Goal: Task Accomplishment & Management: Use online tool/utility

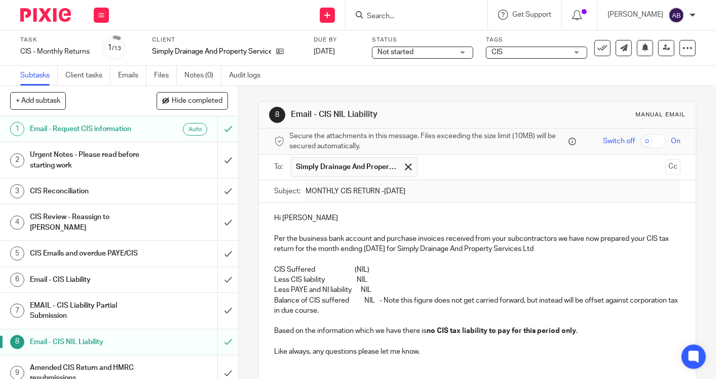
scroll to position [163, 0]
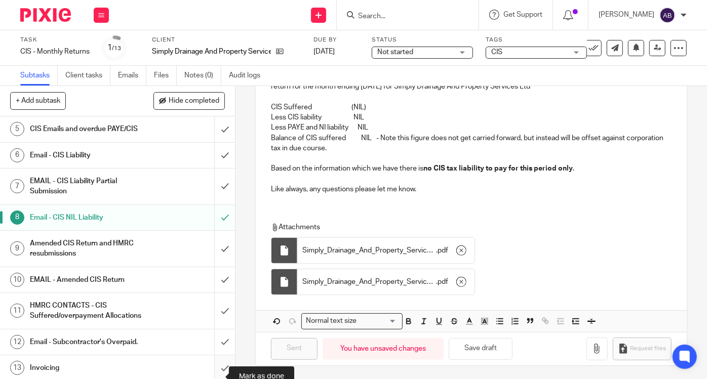
click at [215, 376] on input "submit" at bounding box center [117, 368] width 235 height 25
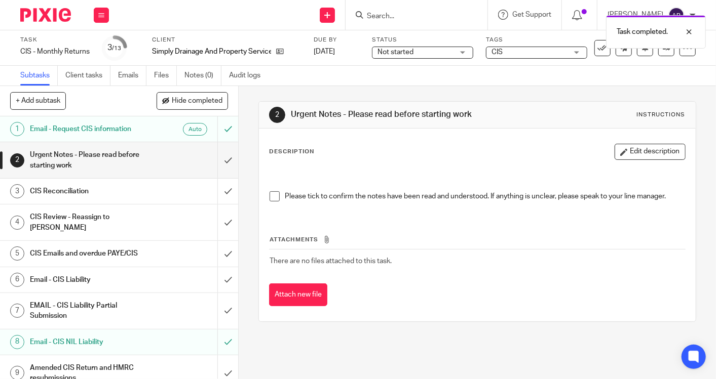
click at [596, 47] on div "Task completed." at bounding box center [532, 29] width 348 height 38
click at [597, 48] on icon at bounding box center [602, 48] width 10 height 10
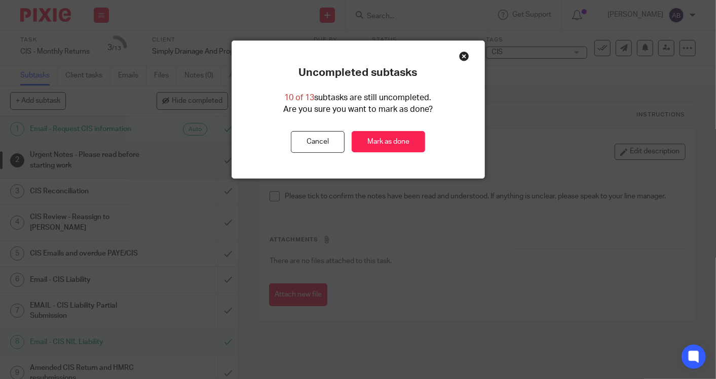
click at [462, 55] on div "Close this dialog window" at bounding box center [464, 56] width 10 height 10
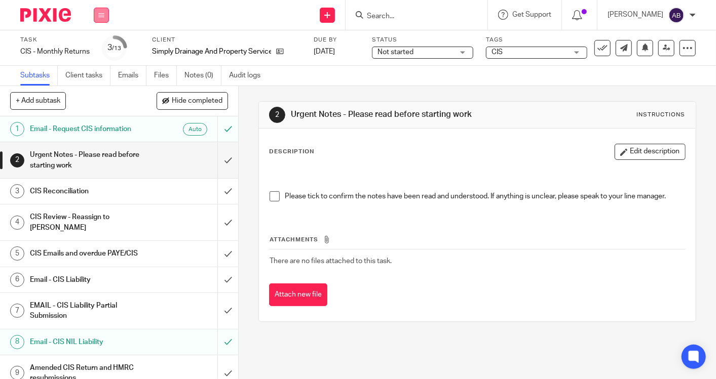
click at [98, 10] on button at bounding box center [101, 15] width 15 height 15
click at [276, 53] on link at bounding box center [277, 52] width 13 height 10
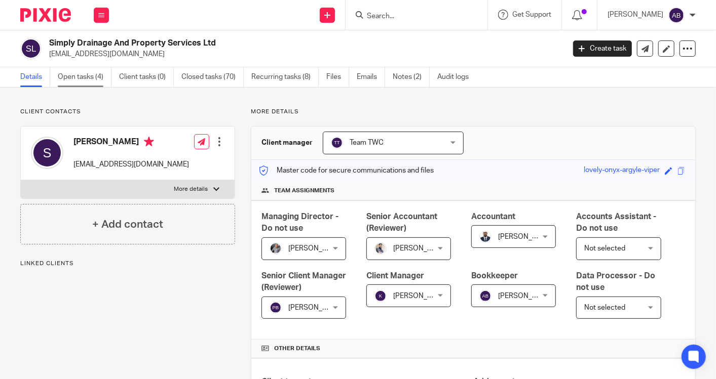
click at [92, 73] on link "Open tasks (4)" at bounding box center [85, 77] width 54 height 20
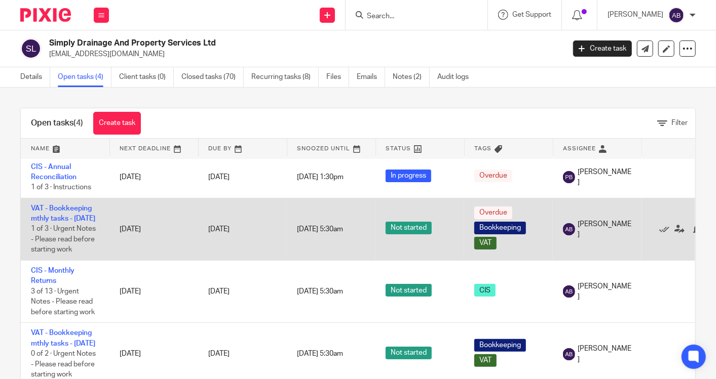
scroll to position [31, 0]
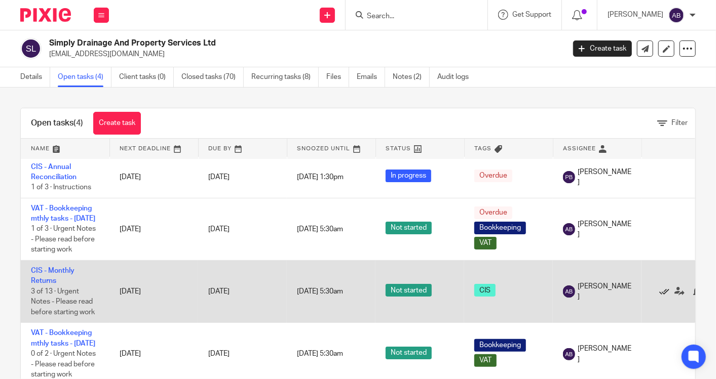
click at [663, 287] on icon at bounding box center [664, 292] width 10 height 10
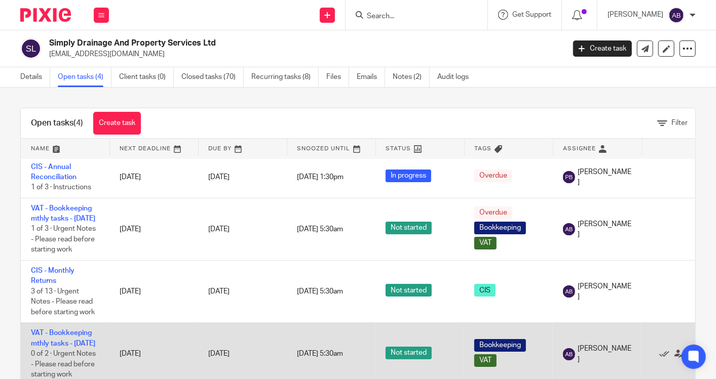
scroll to position [0, 0]
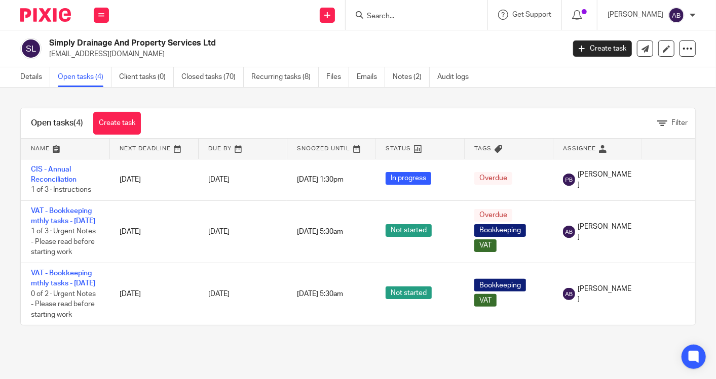
click at [422, 7] on div at bounding box center [416, 15] width 142 height 30
click at [421, 27] on div at bounding box center [416, 15] width 142 height 30
click at [414, 13] on input "Search" at bounding box center [411, 16] width 91 height 9
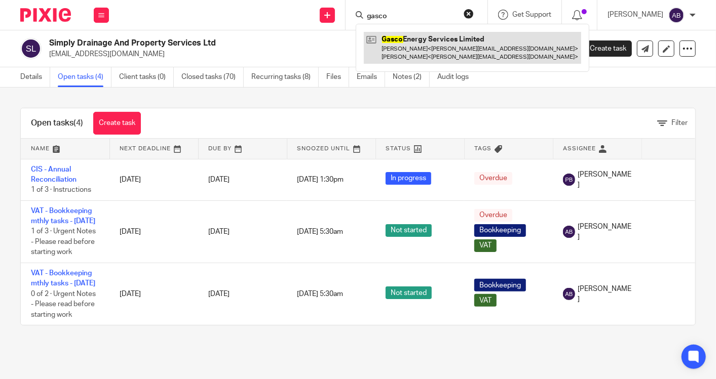
type input "gasco"
click at [415, 42] on link at bounding box center [472, 47] width 217 height 31
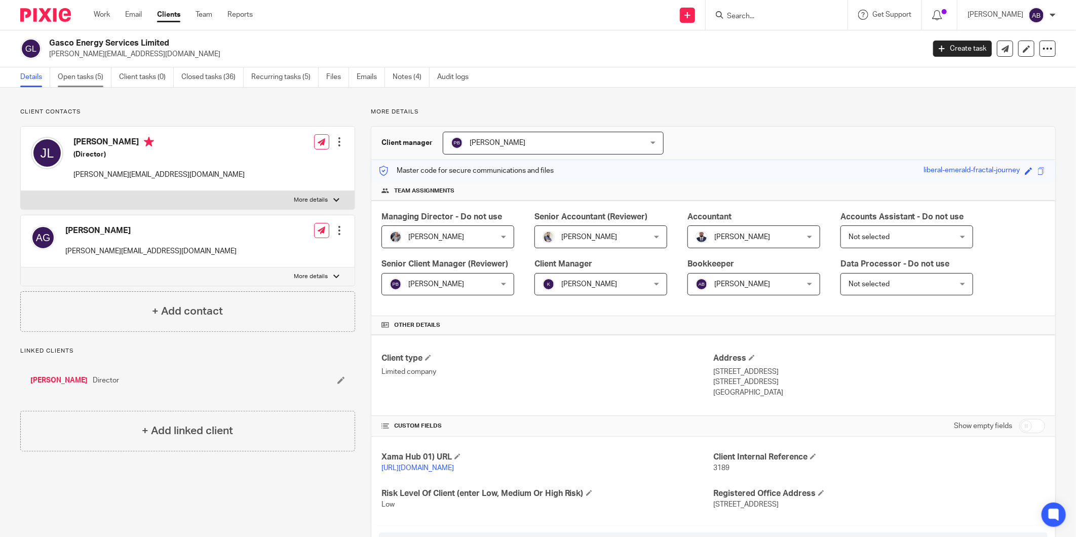
click at [73, 81] on link "Open tasks (5)" at bounding box center [85, 77] width 54 height 20
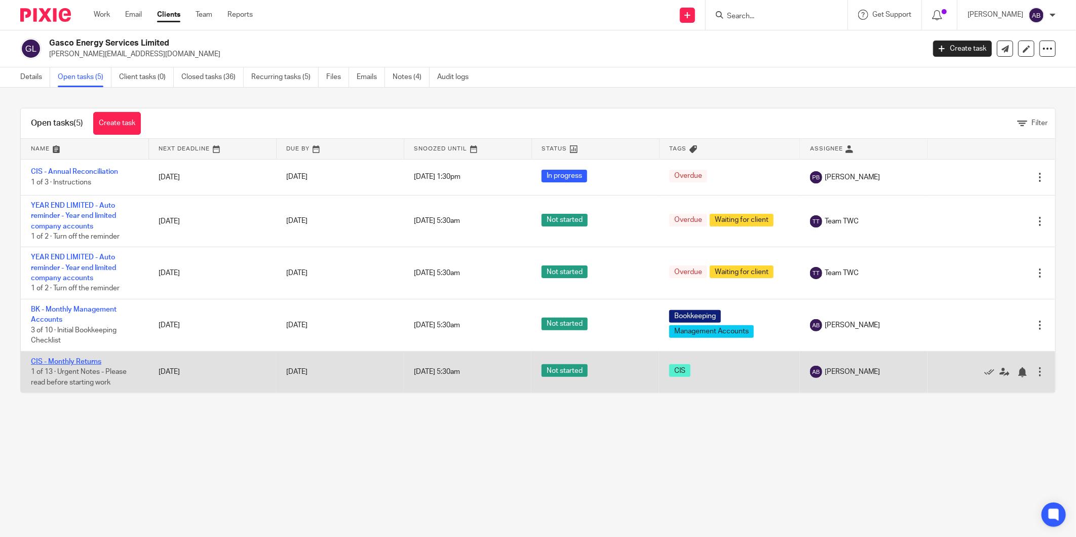
click at [87, 363] on link "CIS - Monthly Returns" at bounding box center [66, 361] width 70 height 7
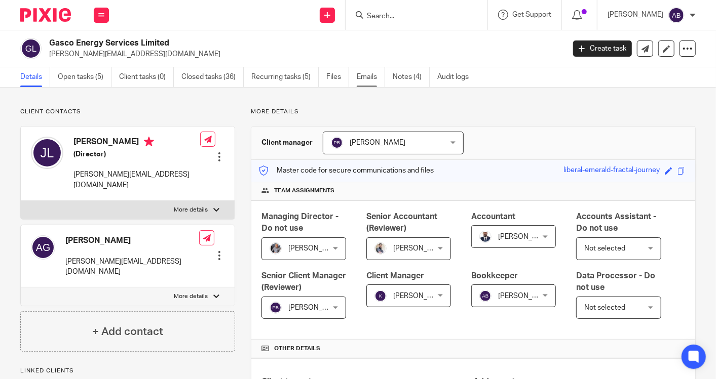
click at [372, 77] on link "Emails" at bounding box center [371, 77] width 28 height 20
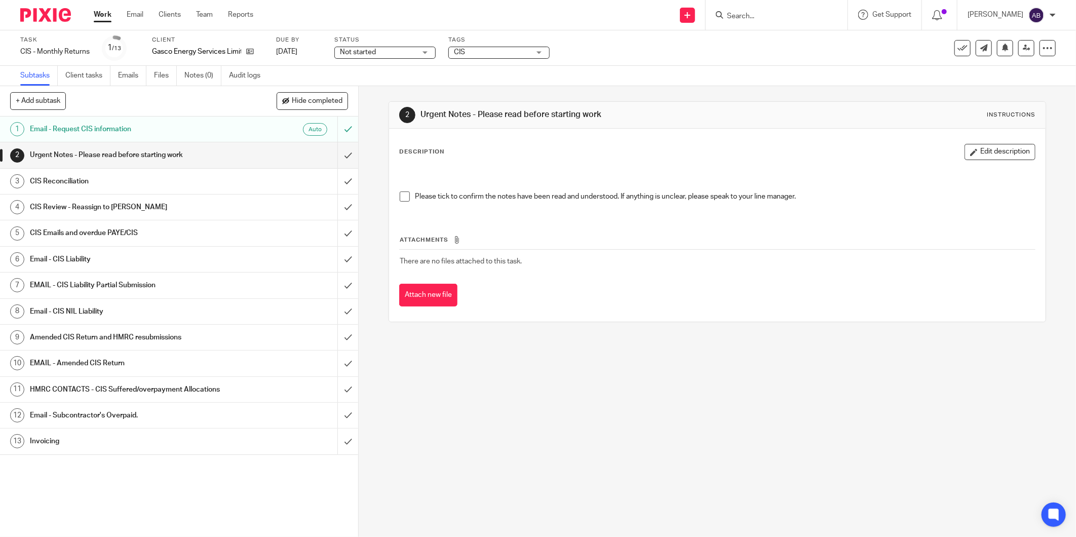
click at [192, 150] on h1 "Urgent Notes - Please read before starting work" at bounding box center [129, 154] width 199 height 15
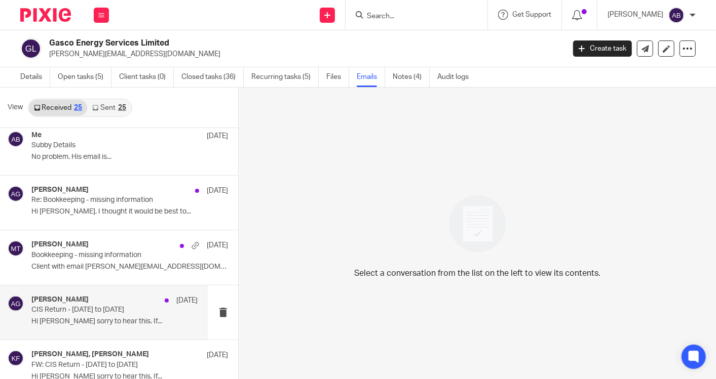
scroll to position [225, 0]
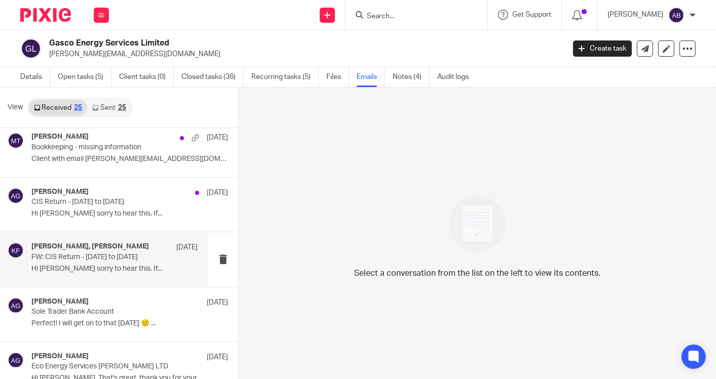
click at [78, 269] on p "Hi [PERSON_NAME] sorry to hear this. If..." at bounding box center [114, 269] width 166 height 9
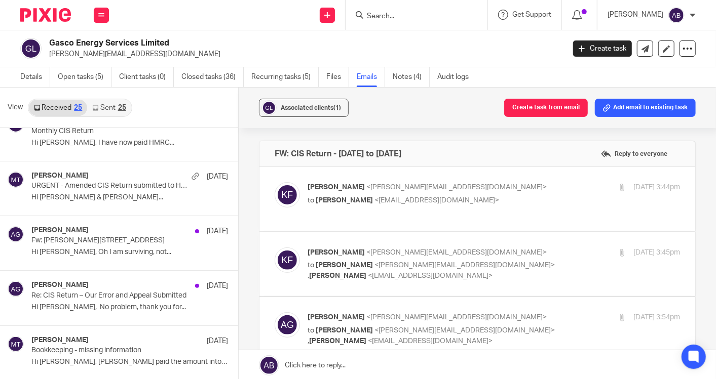
scroll to position [563, 0]
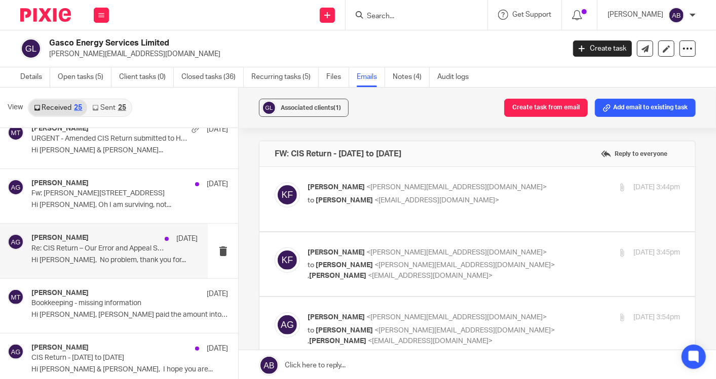
click at [79, 257] on p "Hi [PERSON_NAME], No problem, thank you for..." at bounding box center [114, 260] width 166 height 9
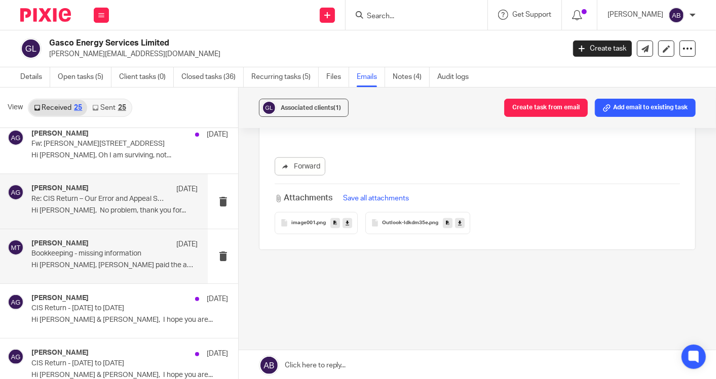
scroll to position [675, 0]
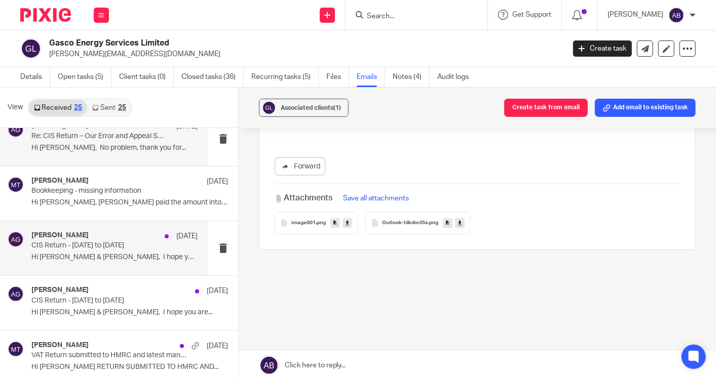
click at [97, 242] on p "CIS Return - 6th June to 5th July" at bounding box center [97, 246] width 133 height 9
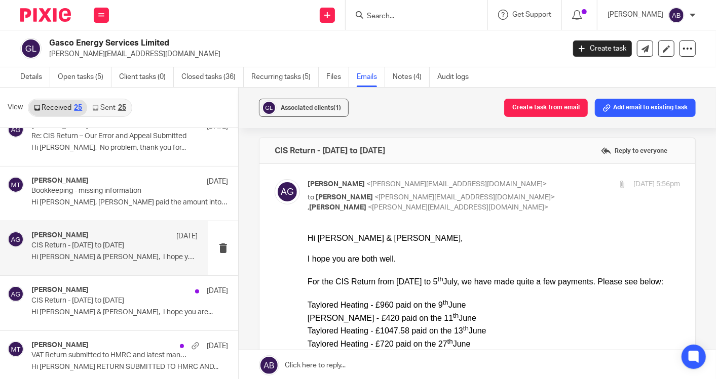
scroll to position [0, 0]
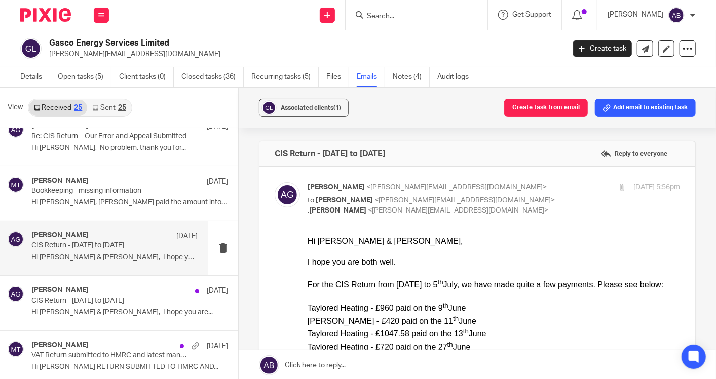
click at [104, 105] on link "Sent 25" at bounding box center [109, 108] width 44 height 16
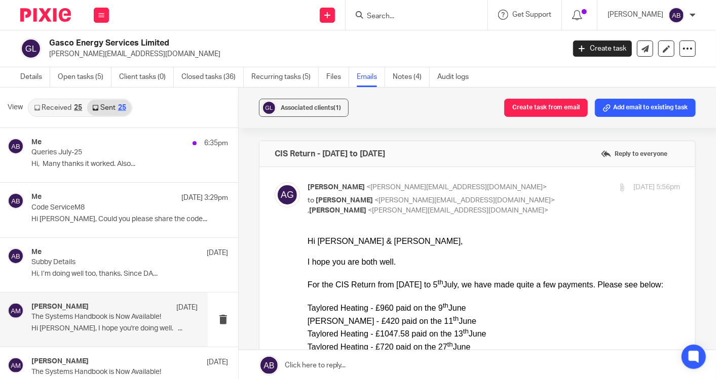
click at [104, 308] on div "Aaron Mcleish 7 Aug" at bounding box center [114, 308] width 166 height 10
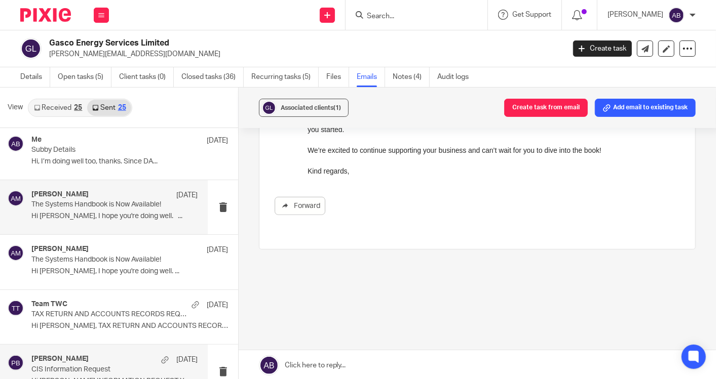
scroll to position [169, 0]
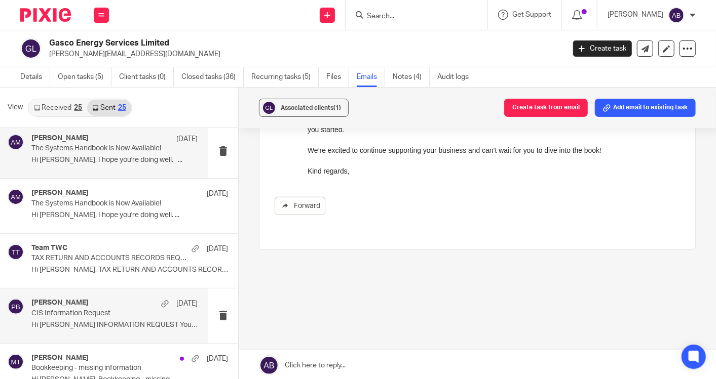
click at [78, 327] on p "Hi Jamie CIS INFORMATION REQUEST Your..." at bounding box center [114, 325] width 166 height 9
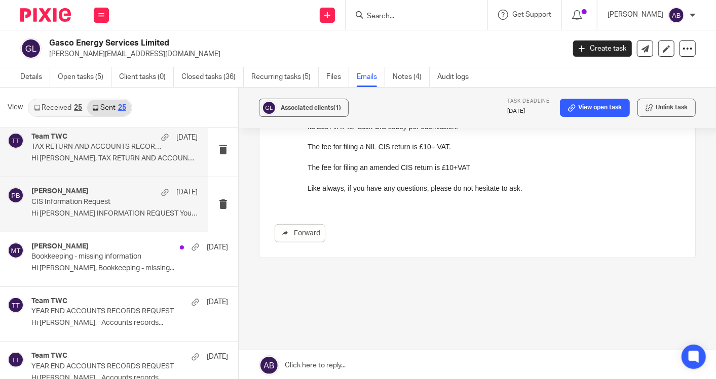
scroll to position [281, 0]
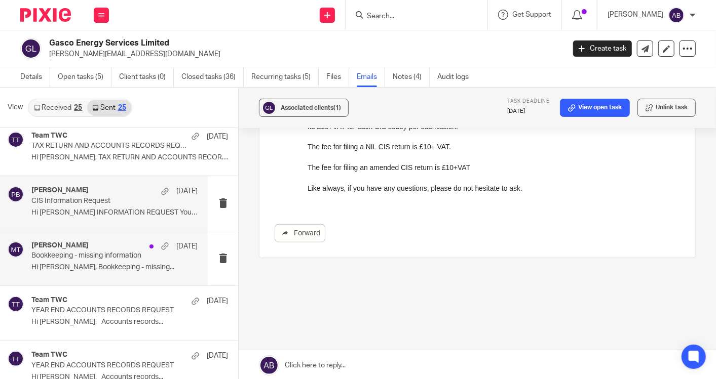
click at [106, 258] on p "Bookkeeping - missing information" at bounding box center [97, 256] width 133 height 9
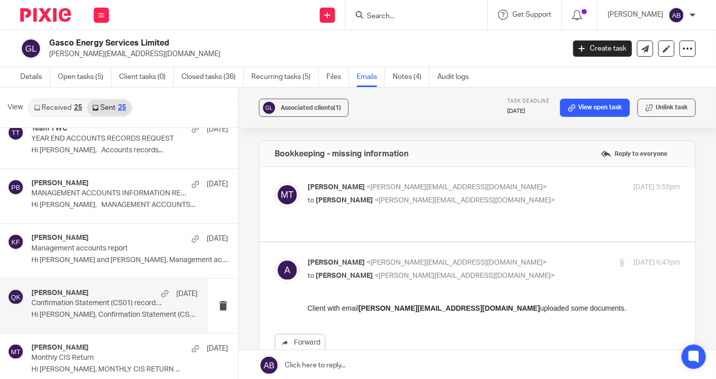
scroll to position [619, 0]
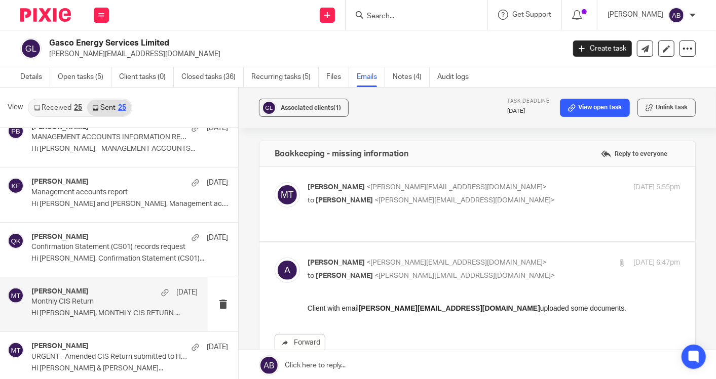
click at [100, 305] on div "Matt Tucker 18 Jul Monthly CIS Return Hi Alexandra, MONTHLY CIS RETURN ..." at bounding box center [114, 305] width 166 height 34
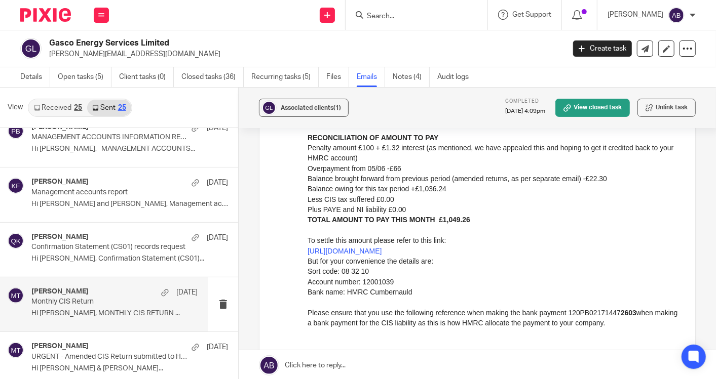
scroll to position [100, 0]
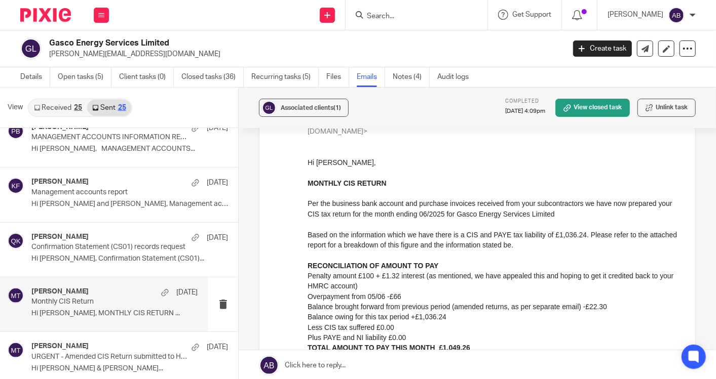
click at [331, 163] on p "Hi Alexandra," at bounding box center [493, 162] width 372 height 10
copy p "Alexandra"
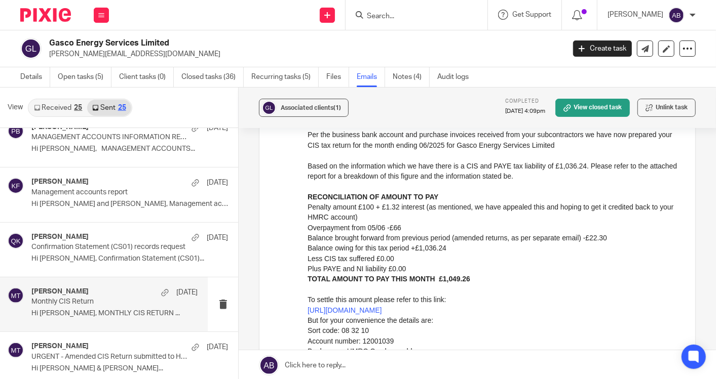
scroll to position [281, 0]
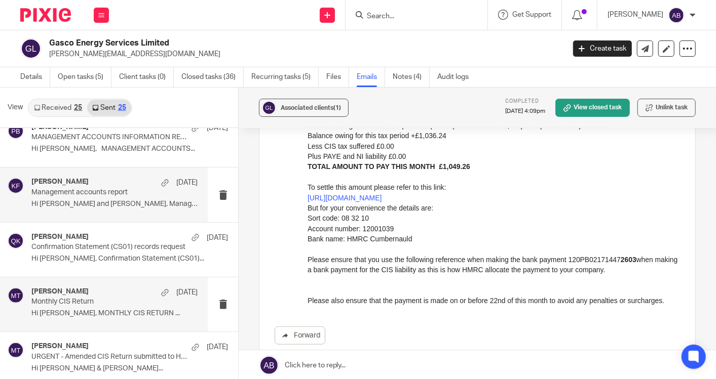
click at [92, 210] on div "Kim F 22 Jul Management accounts report Hi Jamie and Alexandra, Management acco…" at bounding box center [114, 195] width 166 height 34
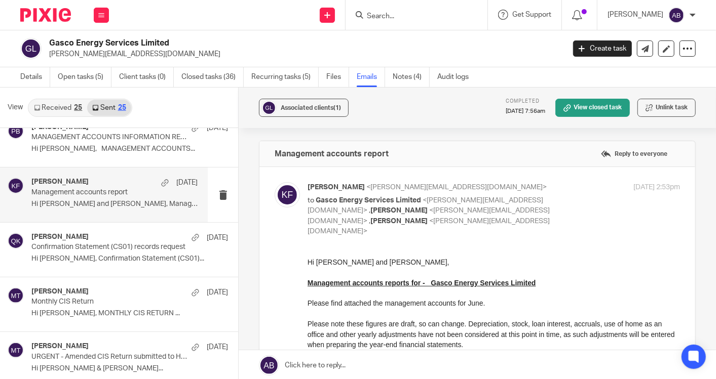
scroll to position [0, 0]
drag, startPoint x: 379, startPoint y: 264, endPoint x: 299, endPoint y: 260, distance: 80.6
click html "Hi Jamie and Alexandra, Management accounts reports for - Gasco Energy Services…"
copy p "Hi Jamie and Alexandra"
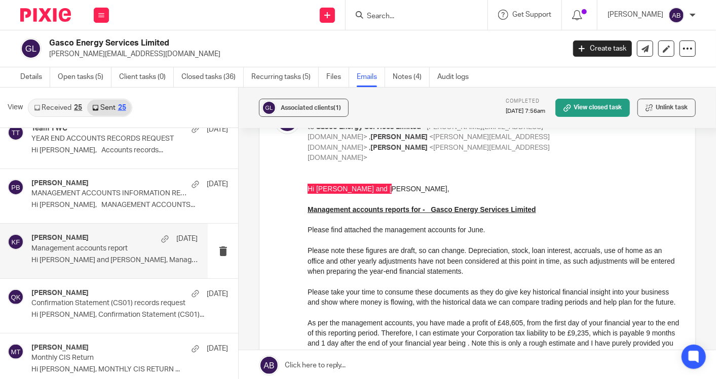
scroll to position [56, 0]
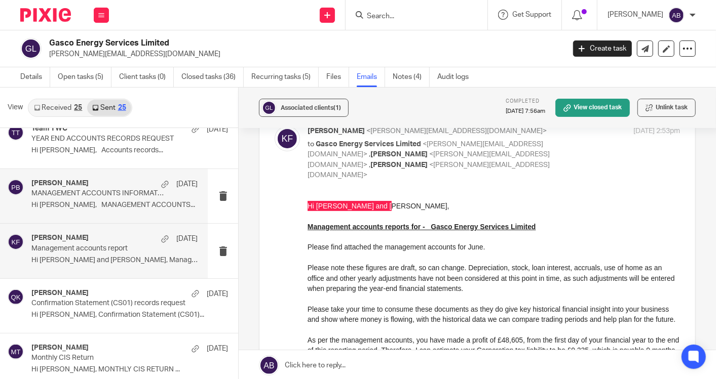
click at [107, 180] on div "Penny Brown 25 Jul" at bounding box center [114, 184] width 166 height 10
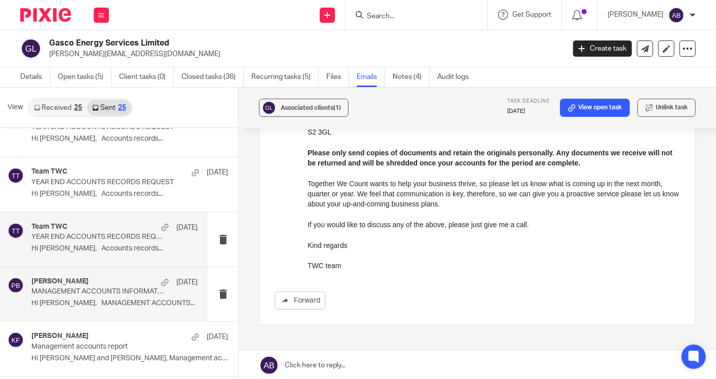
scroll to position [450, 0]
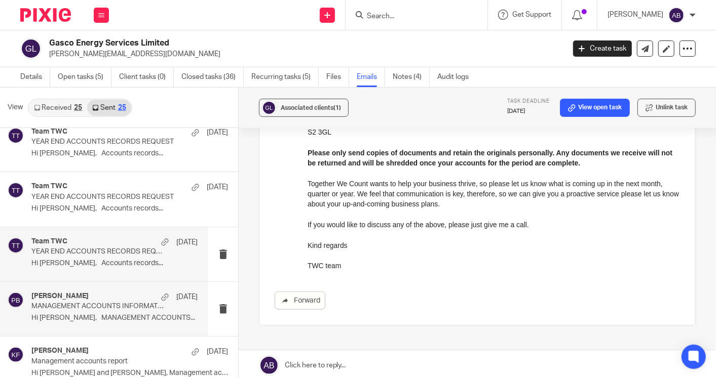
click at [122, 259] on p "Hi Jamie, Accounts records..." at bounding box center [114, 263] width 166 height 9
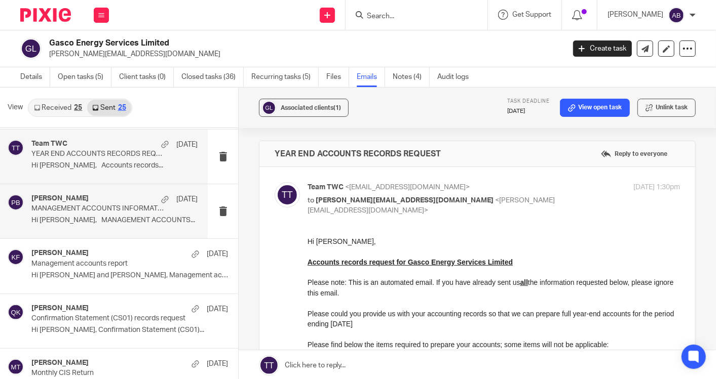
scroll to position [563, 0]
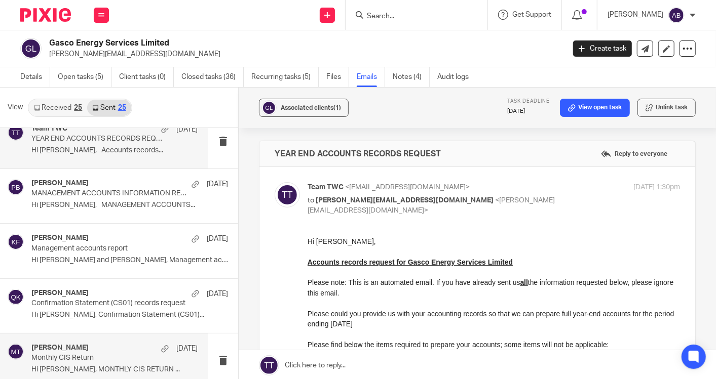
click at [85, 351] on div "Matt Tucker 18 Jul" at bounding box center [114, 349] width 166 height 10
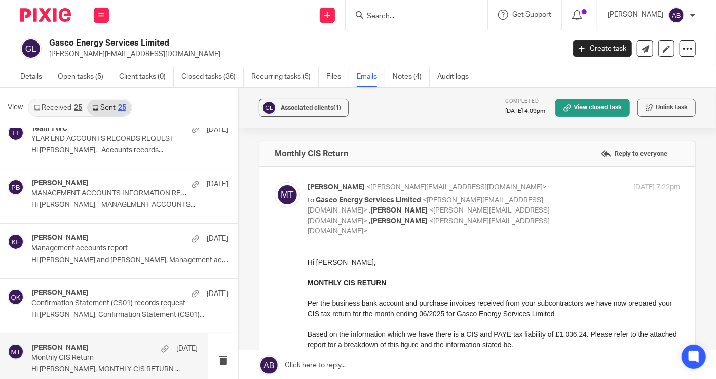
scroll to position [0, 0]
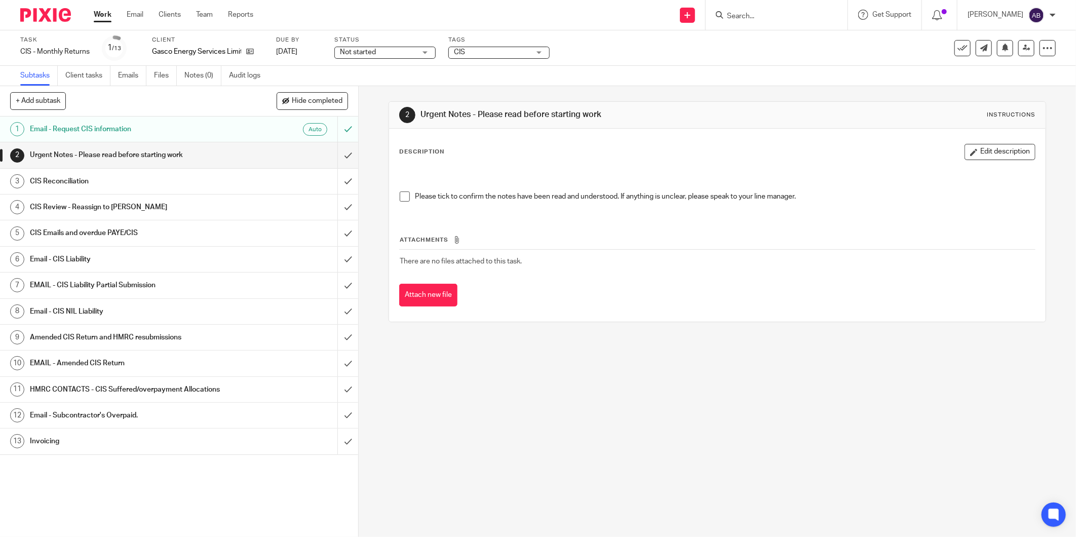
click at [196, 150] on h1 "Urgent Notes - Please read before starting work" at bounding box center [129, 154] width 199 height 15
click at [405, 195] on span at bounding box center [405, 196] width 10 height 10
click at [124, 260] on h1 "Email - CIS Liability" at bounding box center [129, 259] width 199 height 15
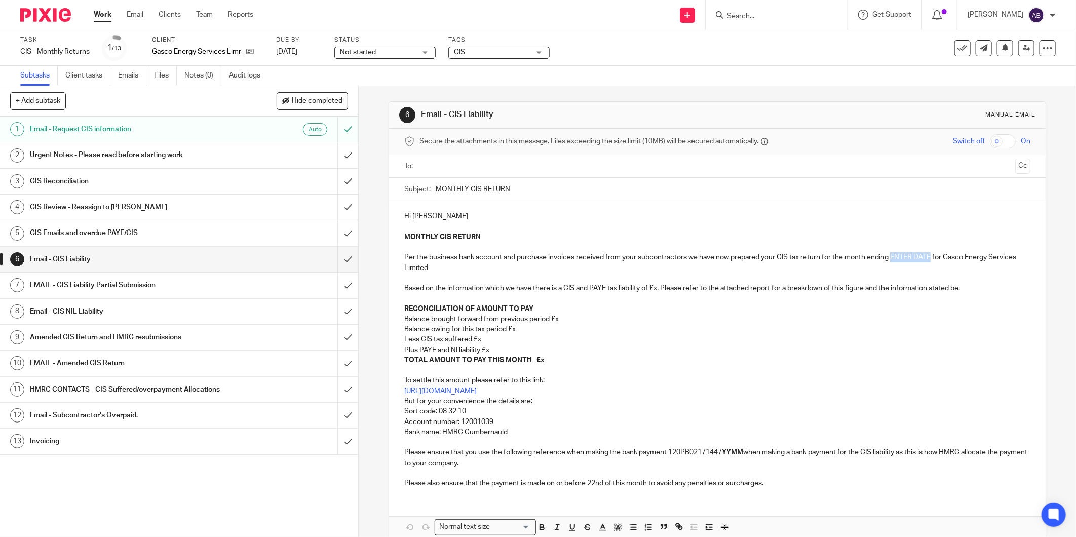
drag, startPoint x: 887, startPoint y: 256, endPoint x: 927, endPoint y: 256, distance: 39.5
click at [927, 256] on p "MONTHLY CIS RETURN Per the business bank account and purchase invoices received…" at bounding box center [717, 273] width 626 height 82
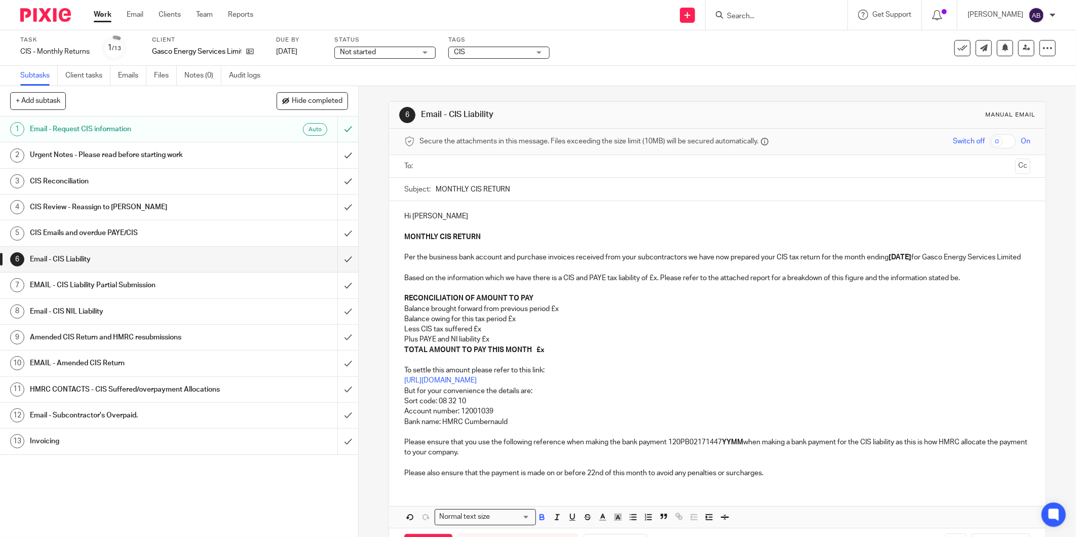
click at [656, 291] on p "MONTHLY CIS RETURN Per the business bank account and purchase invoices received…" at bounding box center [717, 268] width 626 height 72
click at [564, 314] on p "Balance brought forward from previous period £x" at bounding box center [717, 309] width 626 height 10
click at [564, 314] on p "Balance brought forward from previous period £Nil" at bounding box center [717, 309] width 626 height 10
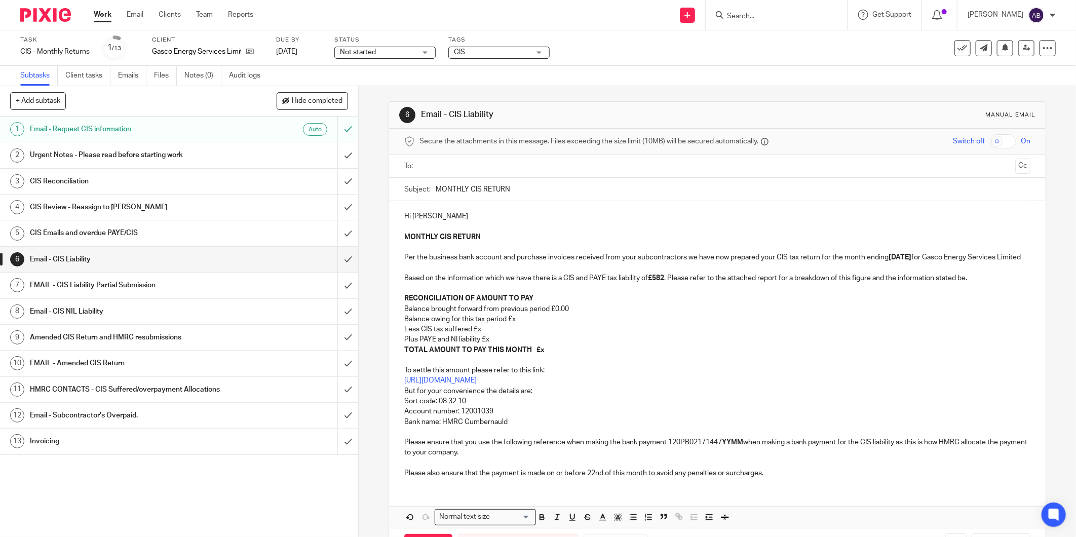
click at [520, 324] on p "Balance owing for this tax period £x" at bounding box center [717, 319] width 626 height 10
click at [488, 334] on p "Less CIS tax suffered £x" at bounding box center [717, 329] width 626 height 10
click at [493, 344] on p "Plus PAYE and NI liability £x" at bounding box center [717, 339] width 626 height 10
click at [546, 355] on p "TOTAL AMOUNT TO PAY THIS MONTH £x" at bounding box center [717, 350] width 626 height 10
click at [741, 446] on strong "YYMM" at bounding box center [732, 442] width 21 height 7
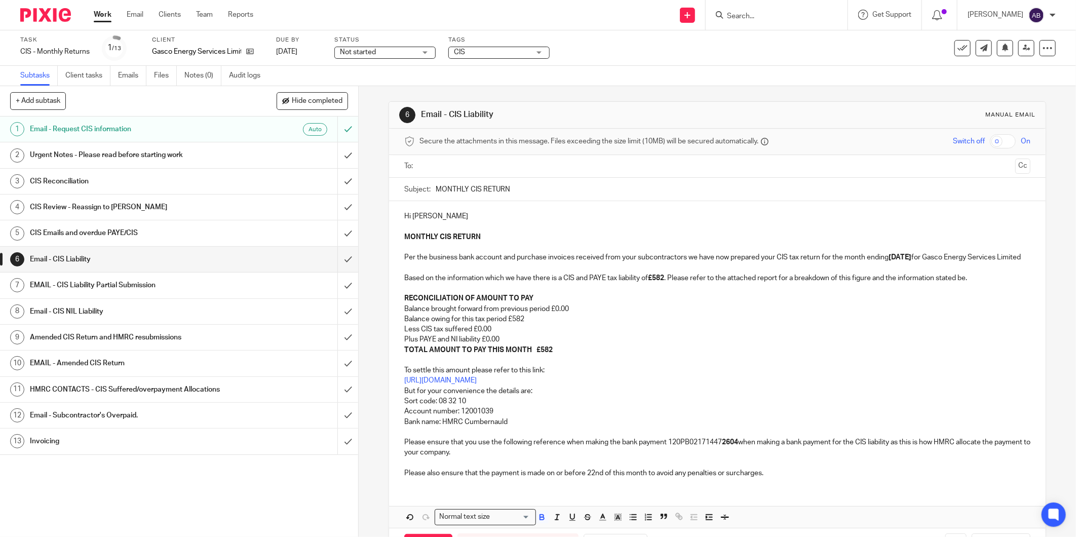
scroll to position [51, 0]
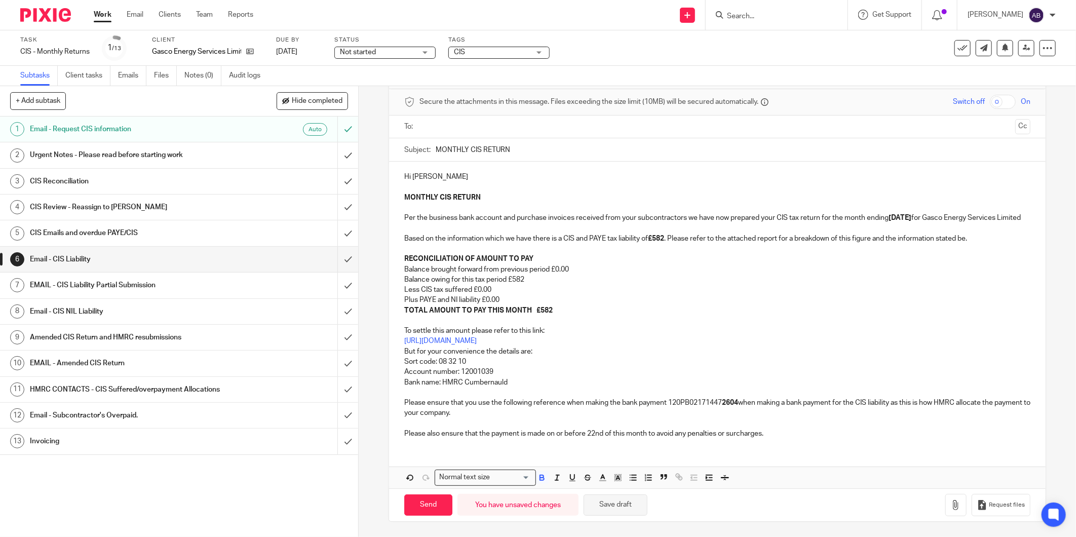
click at [619, 509] on button "Save draft" at bounding box center [616, 505] width 64 height 22
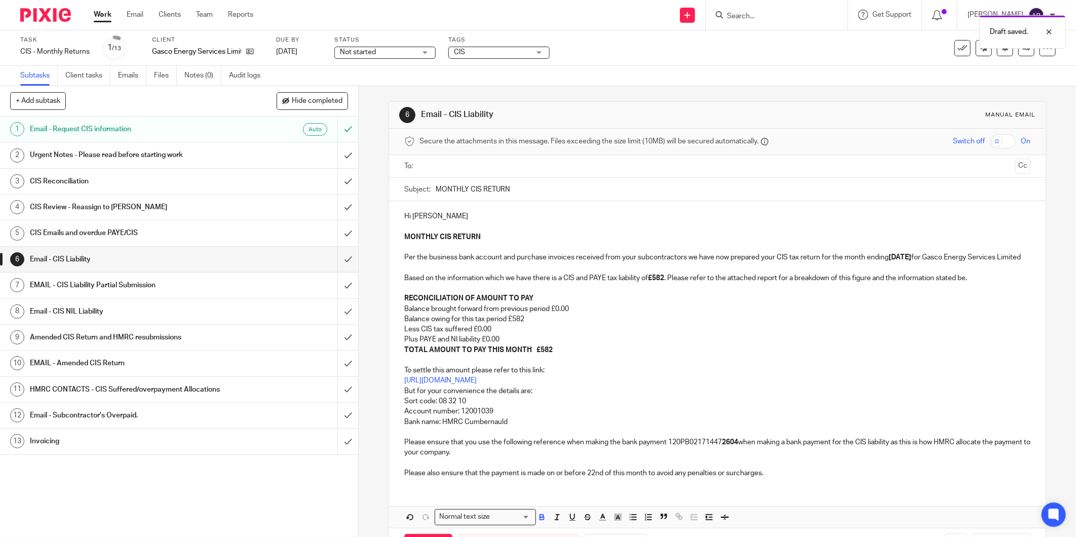
click at [461, 169] on input "text" at bounding box center [717, 167] width 588 height 12
click at [537, 160] on input "text" at bounding box center [759, 168] width 503 height 20
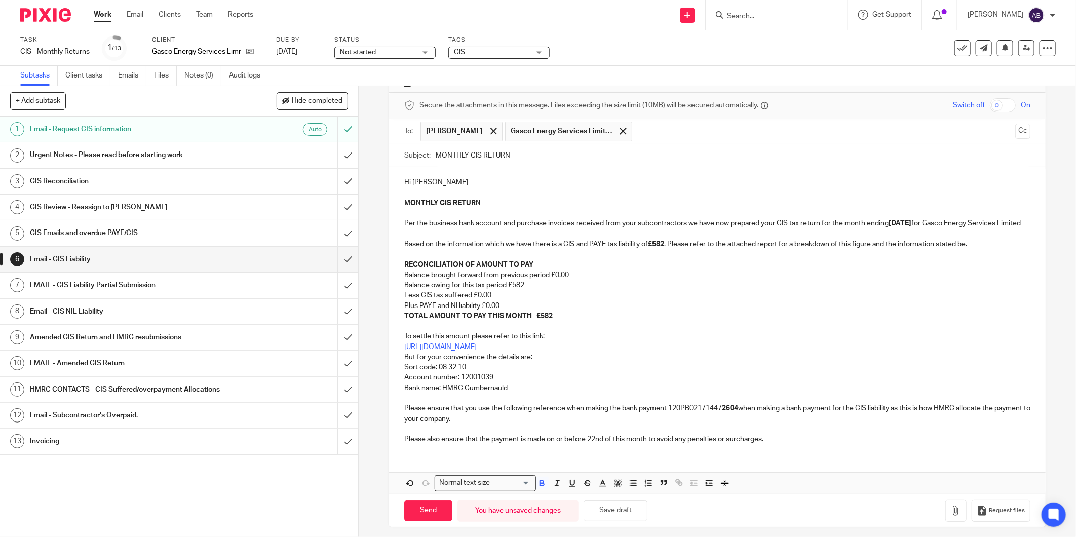
scroll to position [53, 0]
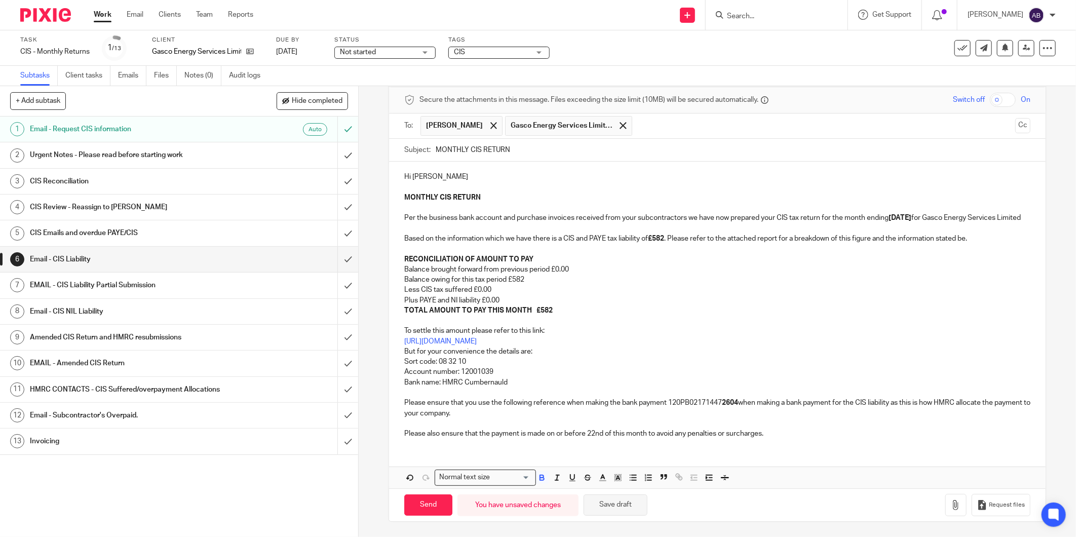
click at [607, 509] on button "Save draft" at bounding box center [616, 505] width 64 height 22
click at [945, 511] on button "button" at bounding box center [955, 505] width 21 height 23
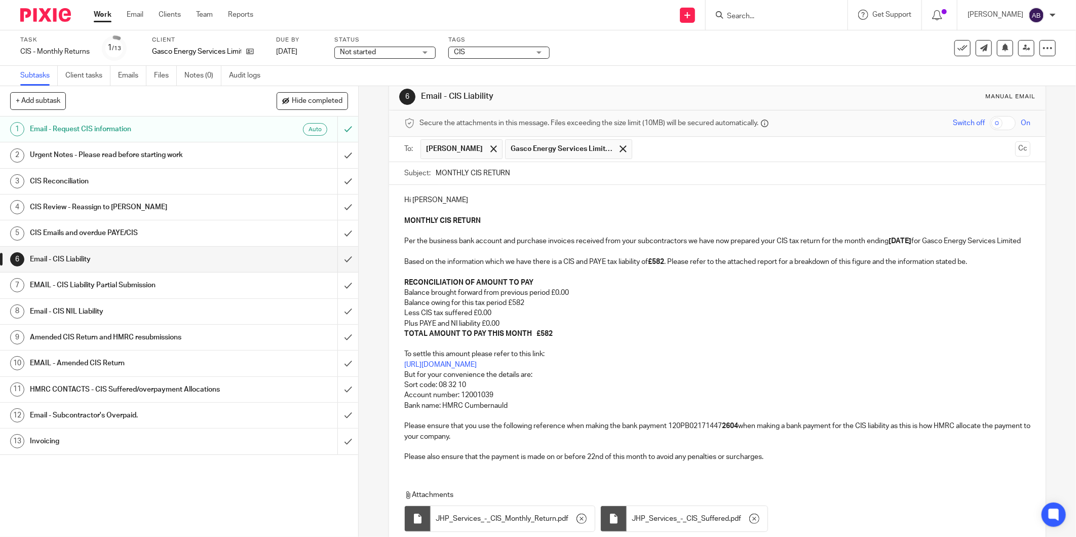
scroll to position [0, 0]
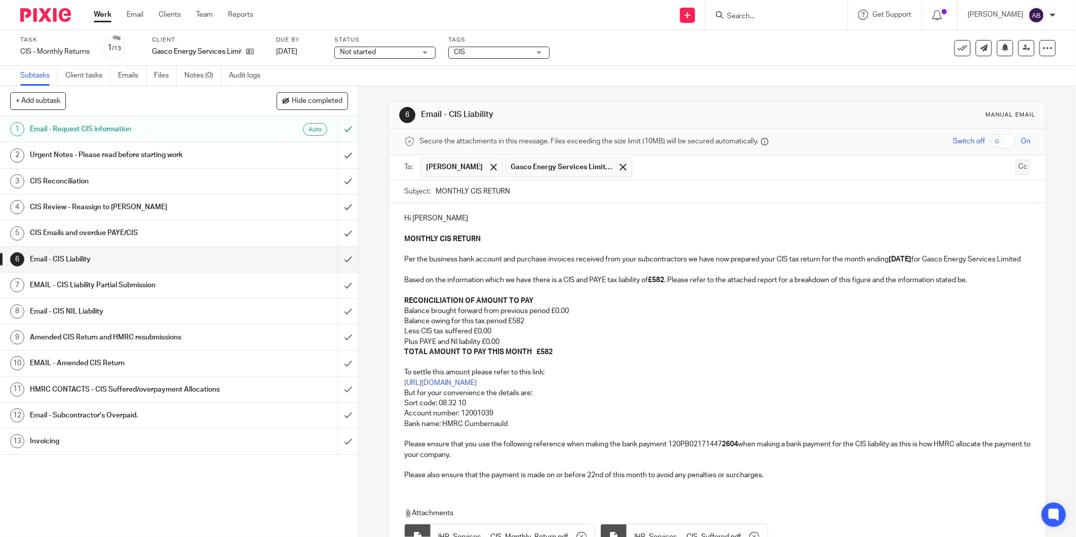
click at [1015, 164] on button "Cc" at bounding box center [1022, 167] width 15 height 15
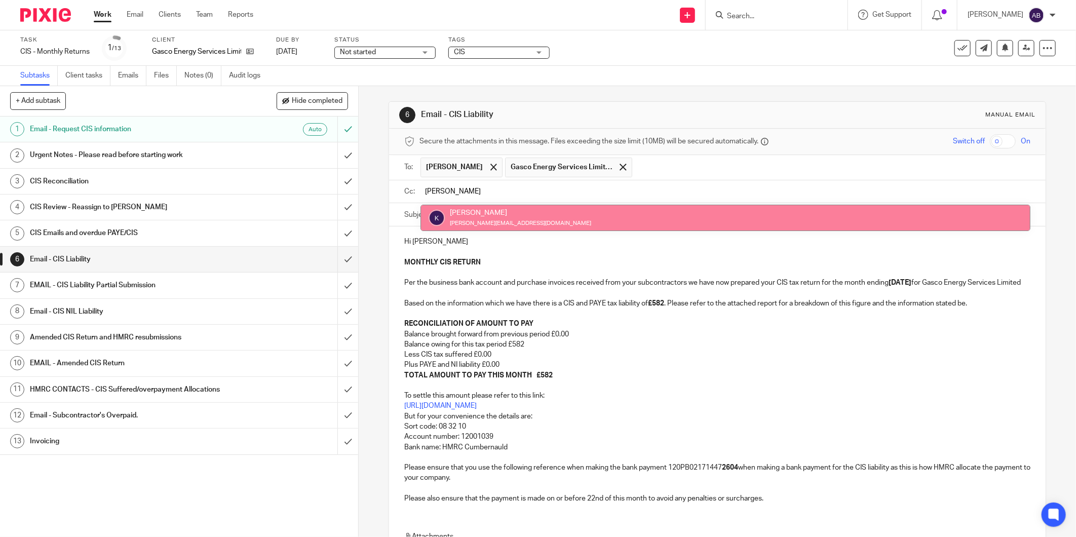
type input "kim"
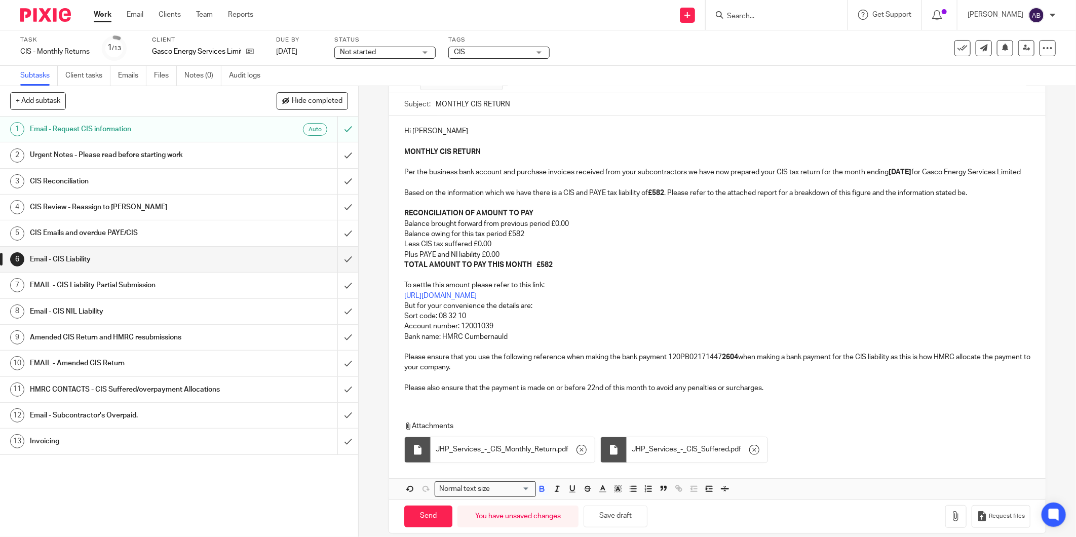
scroll to position [135, 0]
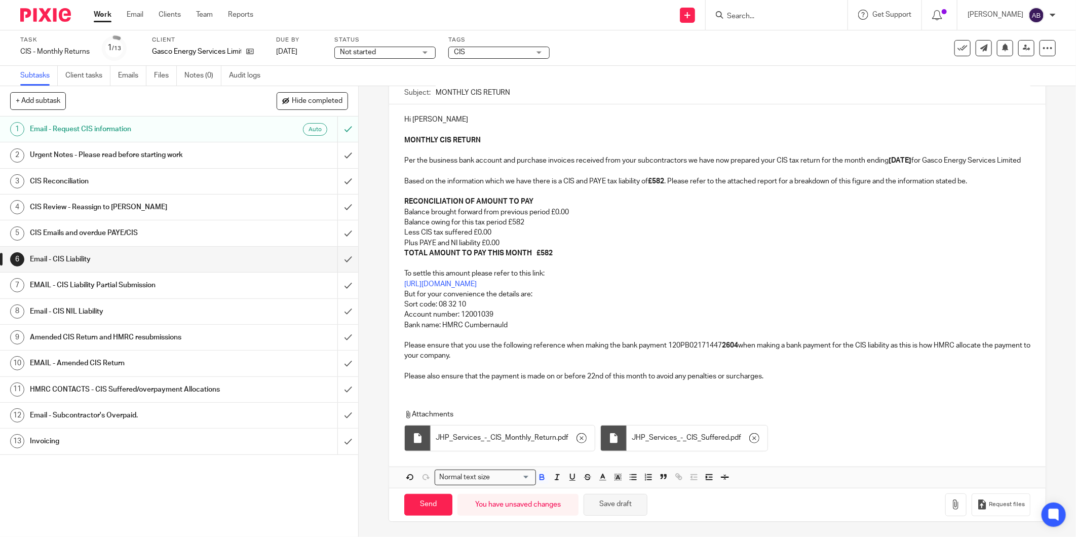
click at [600, 509] on button "Save draft" at bounding box center [616, 505] width 64 height 22
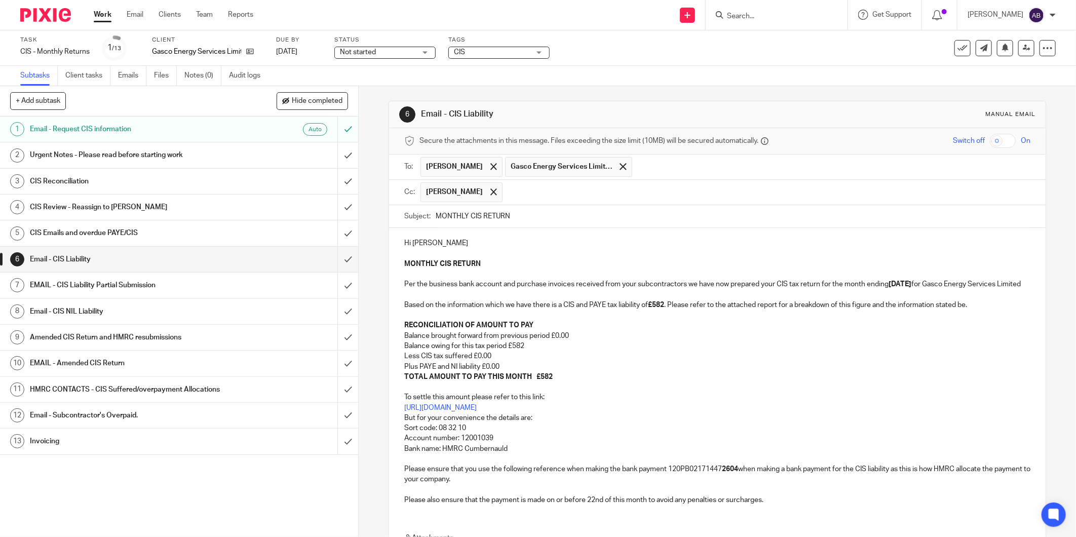
scroll to position [0, 0]
click at [416, 242] on p "Hi Jamie" at bounding box center [717, 244] width 626 height 10
drag, startPoint x: 449, startPoint y: 244, endPoint x: 389, endPoint y: 242, distance: 60.3
click at [389, 242] on div "Hi Alexandra, MONTHLY CIS RETURN Per the business bank account and purchase inv…" at bounding box center [717, 370] width 657 height 285
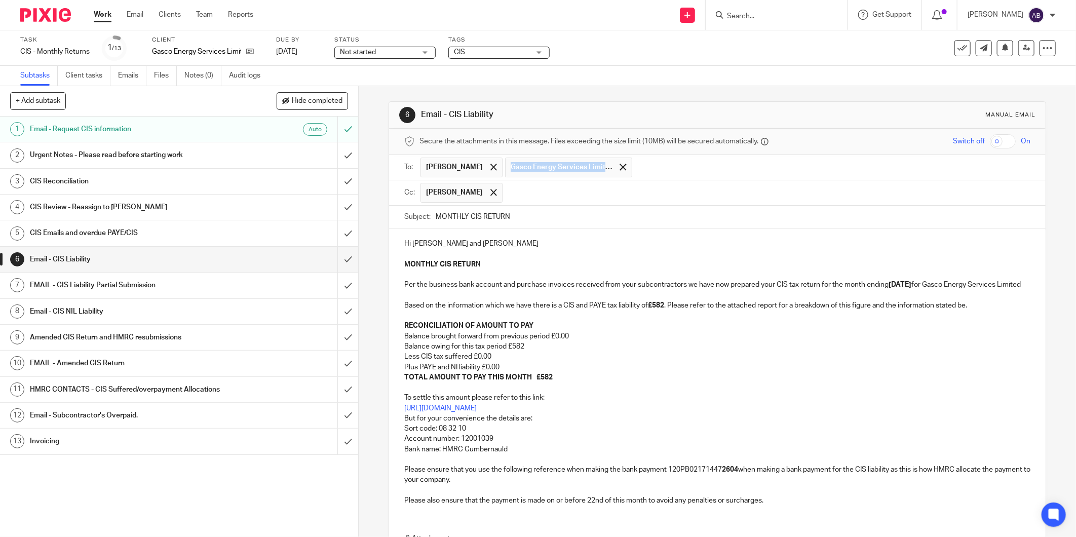
drag, startPoint x: 465, startPoint y: 163, endPoint x: 665, endPoint y: 170, distance: 200.2
click at [665, 170] on ul "Alexandra Gilfether Gasco Energy Services Limited" at bounding box center [725, 167] width 610 height 25
click at [437, 168] on span "Alexandra Gilfether" at bounding box center [454, 167] width 57 height 10
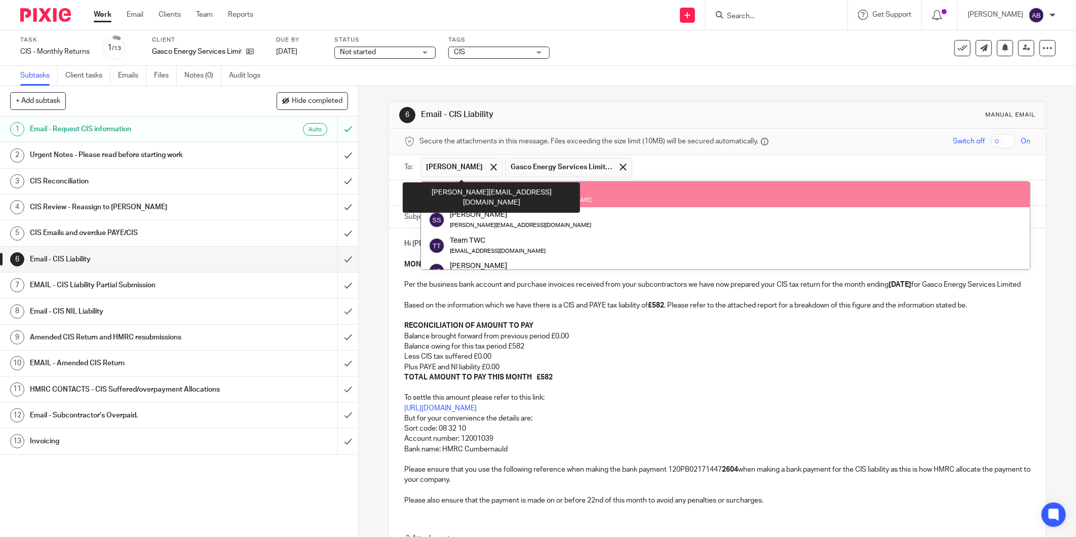
click at [440, 168] on span "Alexandra Gilfether" at bounding box center [454, 167] width 57 height 10
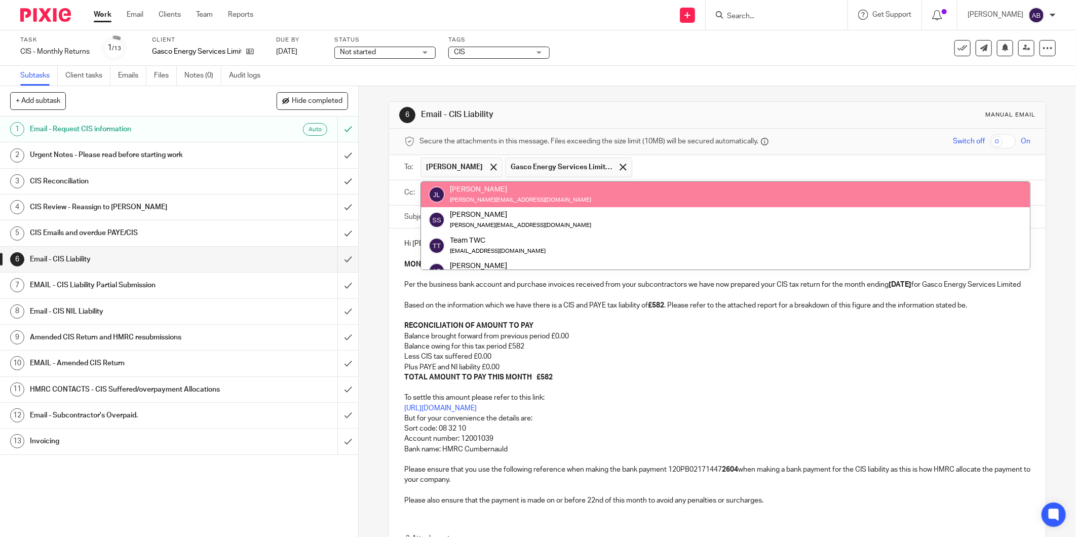
click at [677, 166] on input "text" at bounding box center [831, 168] width 389 height 20
click at [594, 170] on span "Gasco Energy Services Limited" at bounding box center [561, 167] width 101 height 10
click at [645, 74] on div "Subtasks Client tasks Emails Files Notes (0) Audit logs" at bounding box center [538, 76] width 1076 height 20
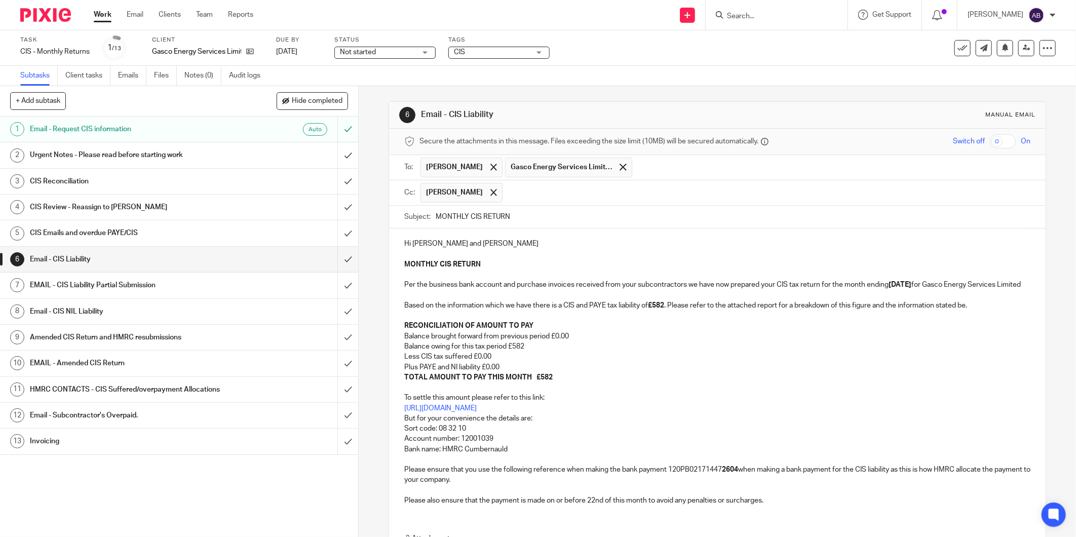
click at [552, 194] on input "text" at bounding box center [767, 193] width 518 height 20
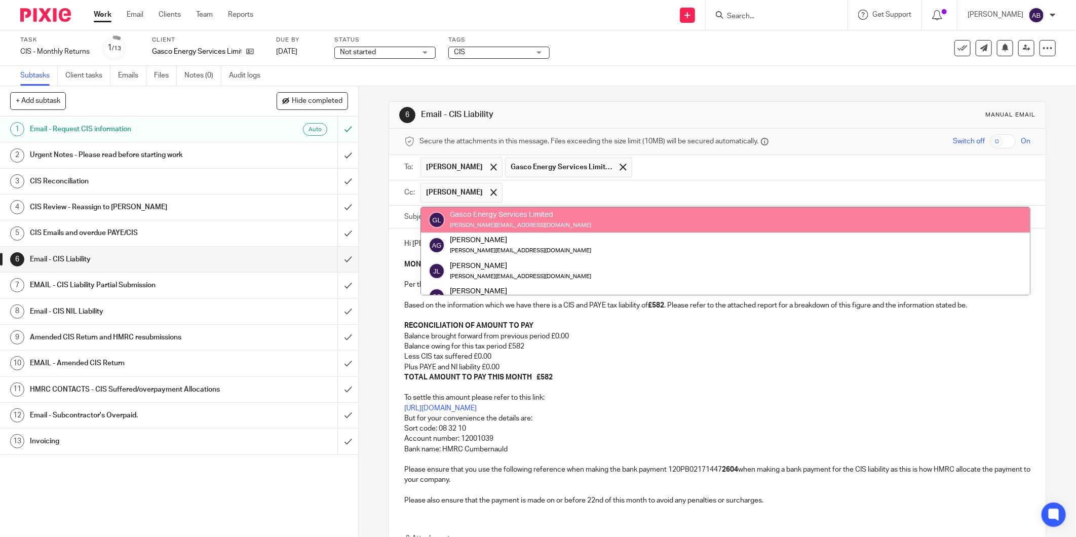
click at [711, 79] on div "Subtasks Client tasks Emails Files Notes (0) Audit logs" at bounding box center [538, 76] width 1076 height 20
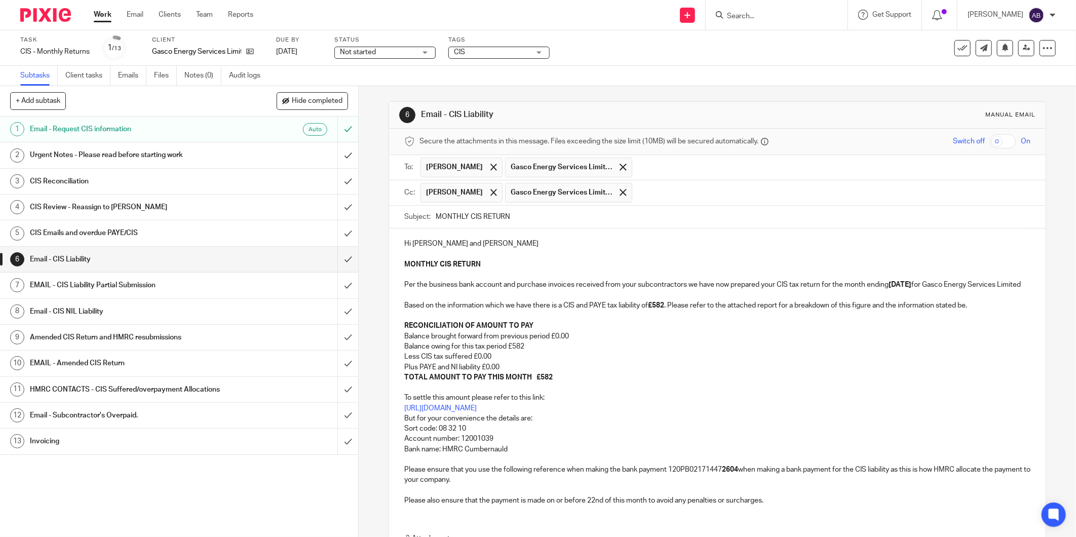
click at [638, 195] on input "text" at bounding box center [831, 193] width 389 height 20
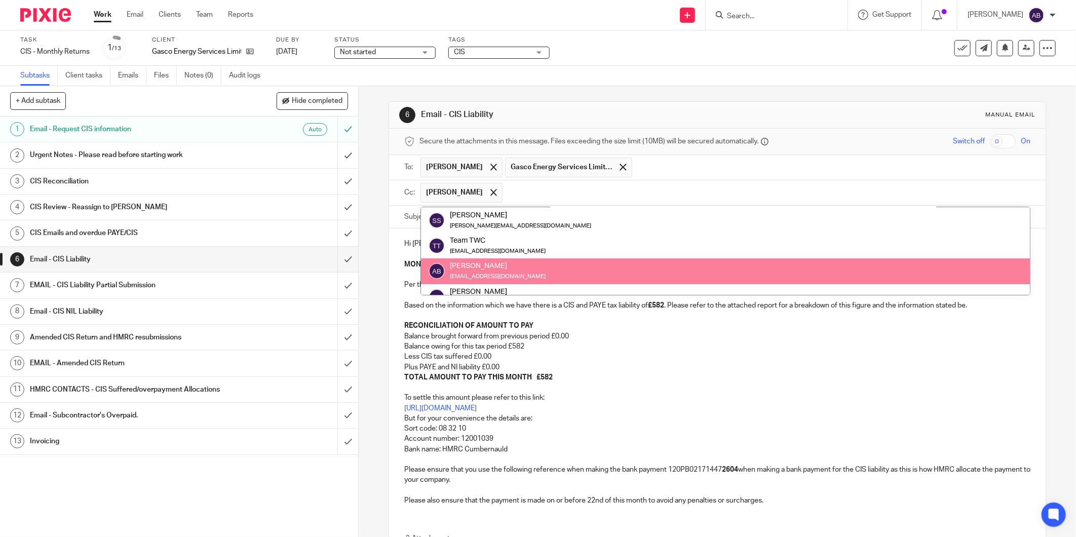
click at [655, 362] on p "Less CIS tax suffered £0.00" at bounding box center [717, 357] width 626 height 10
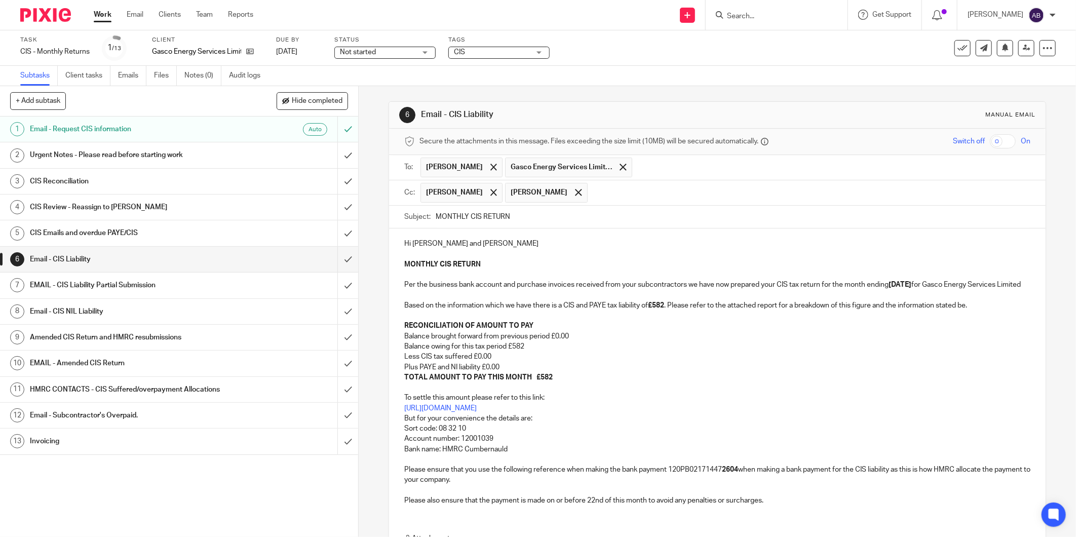
click at [593, 194] on input "text" at bounding box center [810, 193] width 434 height 20
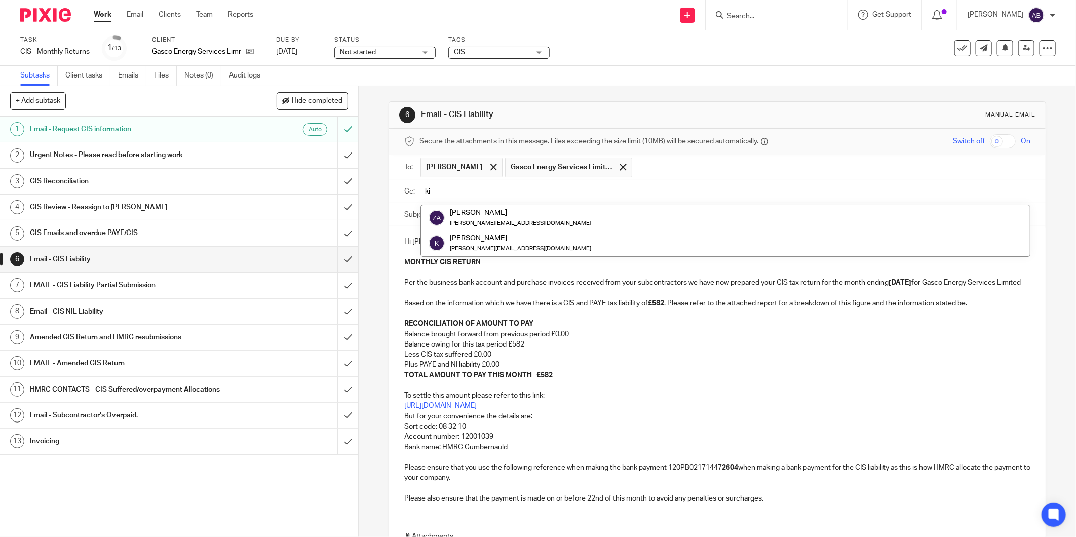
scroll to position [0, 0]
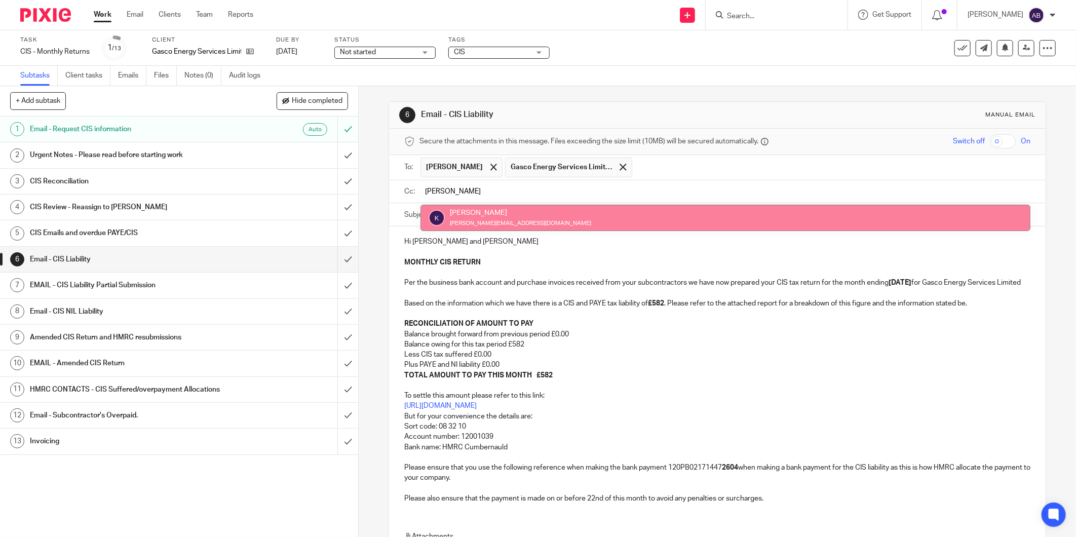
type input "kim"
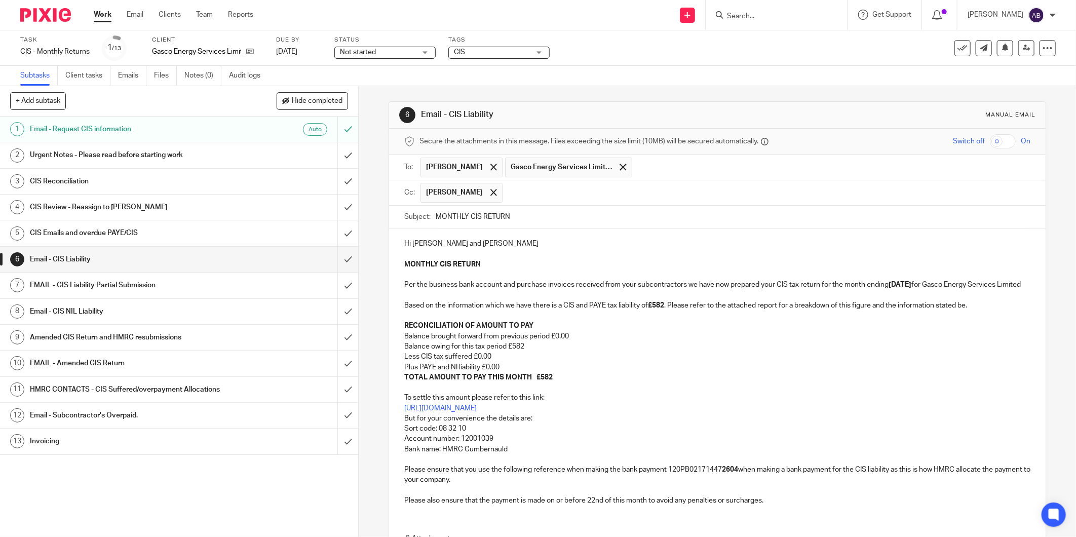
click at [625, 282] on p "MONTHLY CIS RETURN Per the business bank account and purchase invoices received…" at bounding box center [717, 295] width 626 height 72
click at [658, 156] on ul "Alexandra Gilfether Gasco Energy Services Limited" at bounding box center [725, 167] width 610 height 25
click at [654, 166] on input "text" at bounding box center [831, 168] width 389 height 20
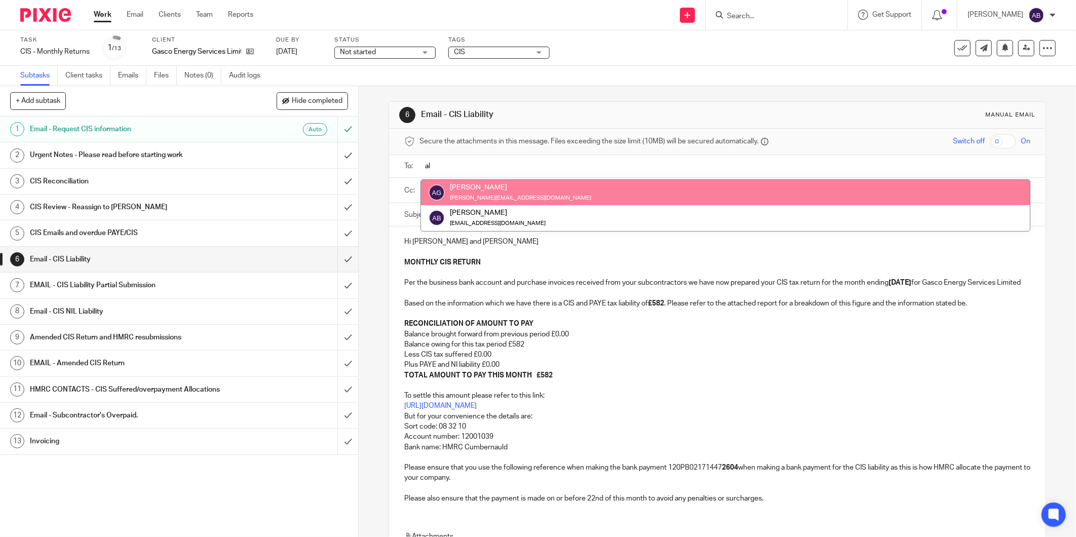
type input "al"
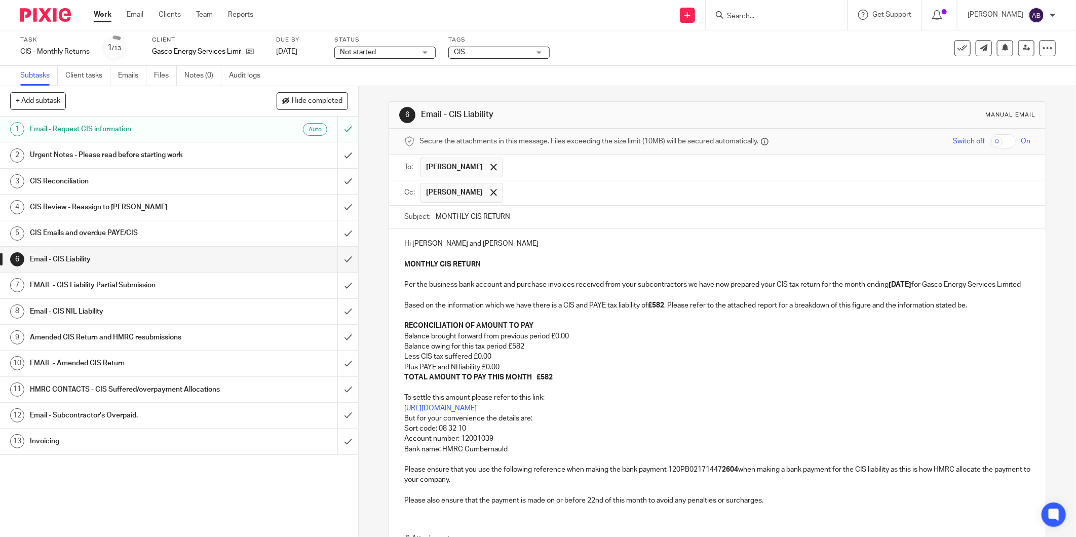
click at [547, 164] on input "text" at bounding box center [767, 168] width 518 height 20
click at [623, 168] on input "text" at bounding box center [810, 168] width 434 height 20
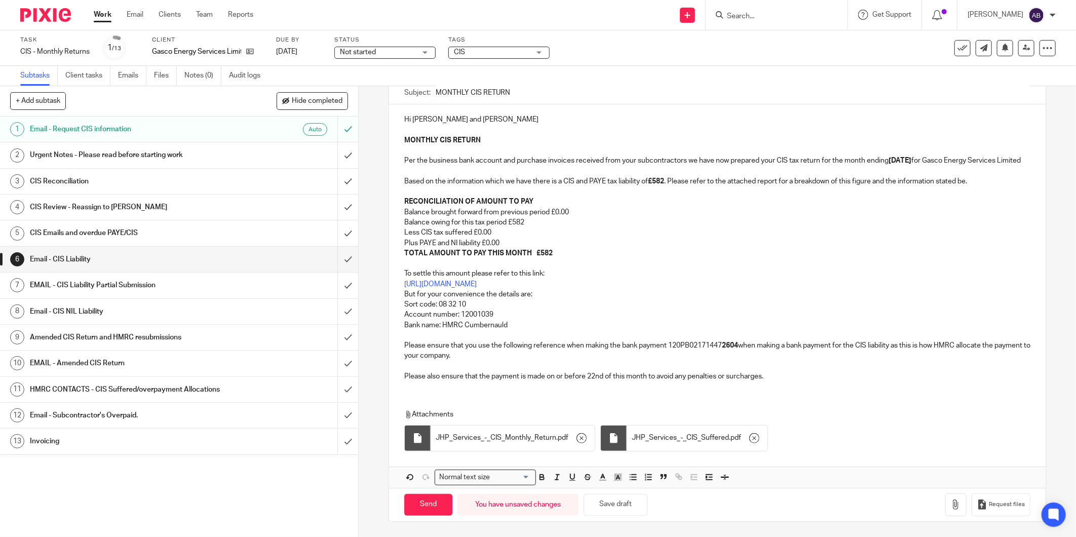
scroll to position [135, 0]
click at [426, 505] on input "Send" at bounding box center [428, 505] width 48 height 22
type input "Sent"
click at [110, 437] on h1 "Invoicing" at bounding box center [129, 441] width 199 height 15
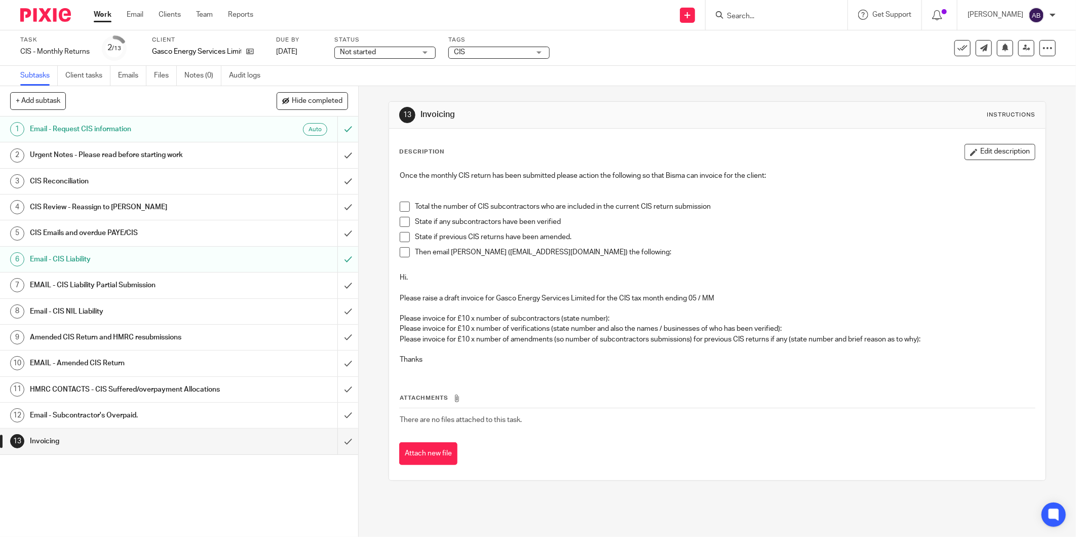
click at [402, 204] on span at bounding box center [405, 207] width 10 height 10
click at [401, 219] on span at bounding box center [405, 222] width 10 height 10
click at [403, 235] on span at bounding box center [405, 237] width 10 height 10
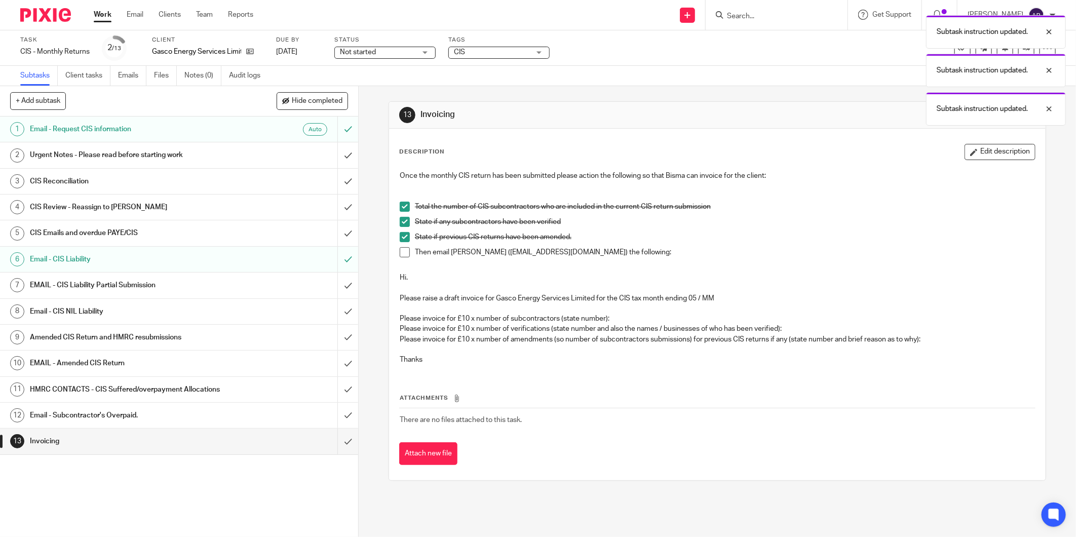
click at [401, 249] on span at bounding box center [405, 252] width 10 height 10
click at [331, 445] on input "submit" at bounding box center [179, 441] width 358 height 25
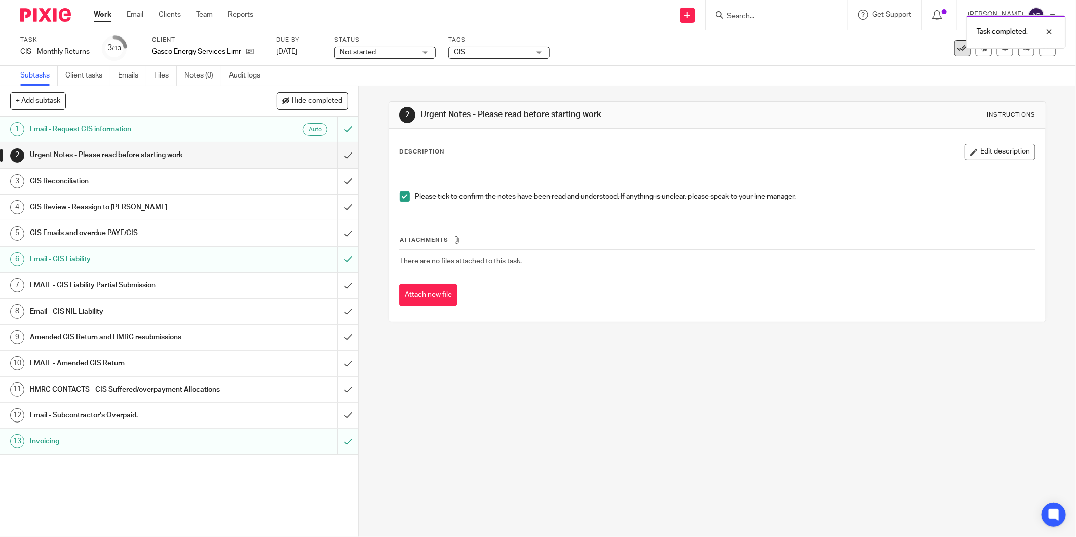
click at [957, 52] on icon at bounding box center [962, 48] width 10 height 10
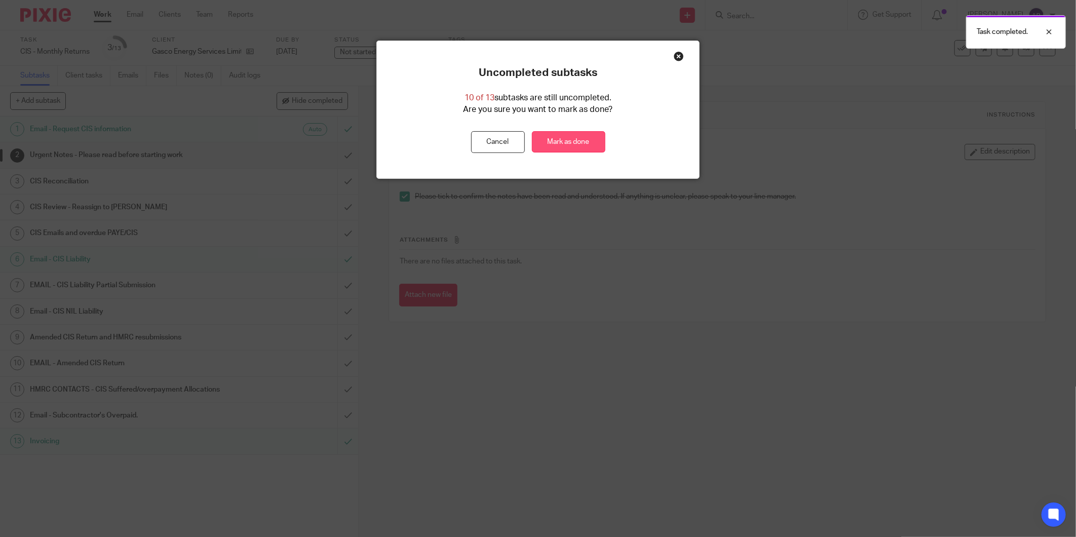
click at [578, 140] on link "Mark as done" at bounding box center [568, 142] width 73 height 22
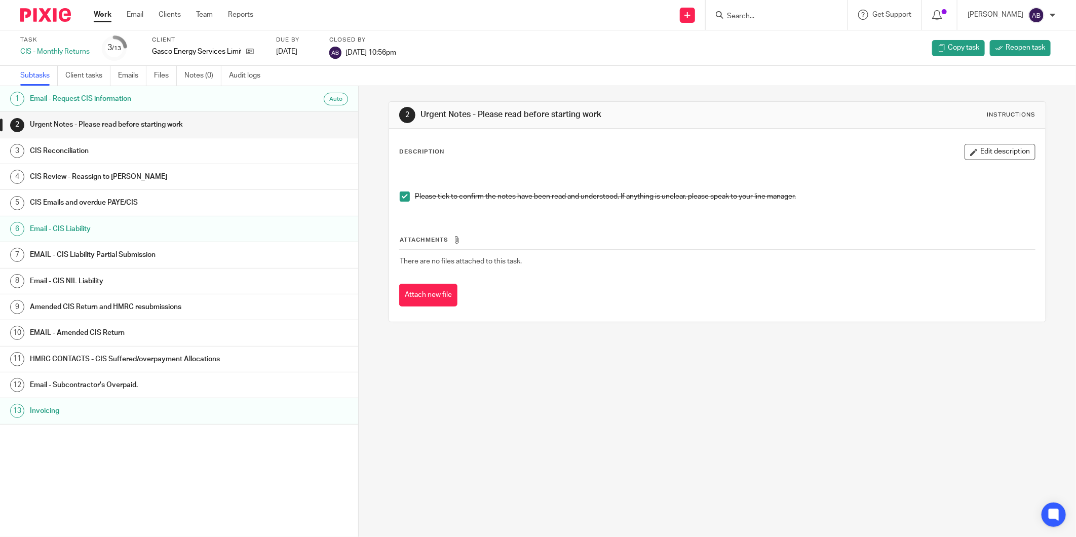
click at [101, 10] on link "Work" at bounding box center [103, 15] width 18 height 10
